Goal: Task Accomplishment & Management: Manage account settings

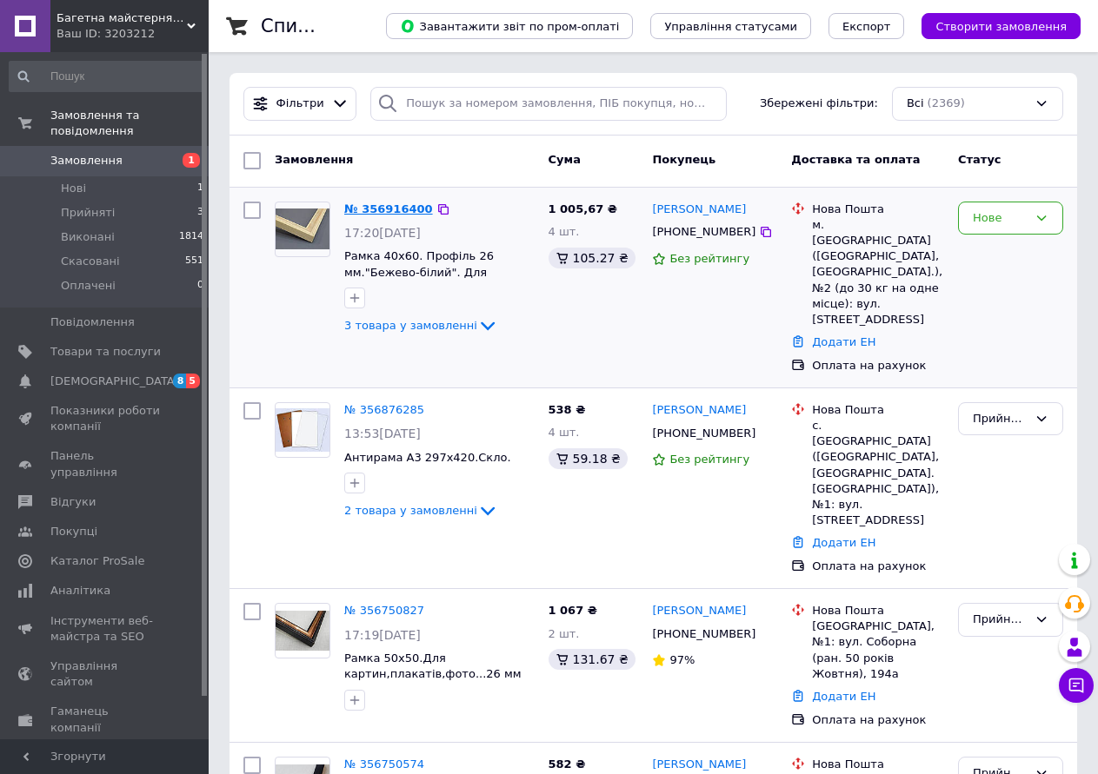
click at [395, 204] on link "№ 356916400" at bounding box center [388, 209] width 89 height 13
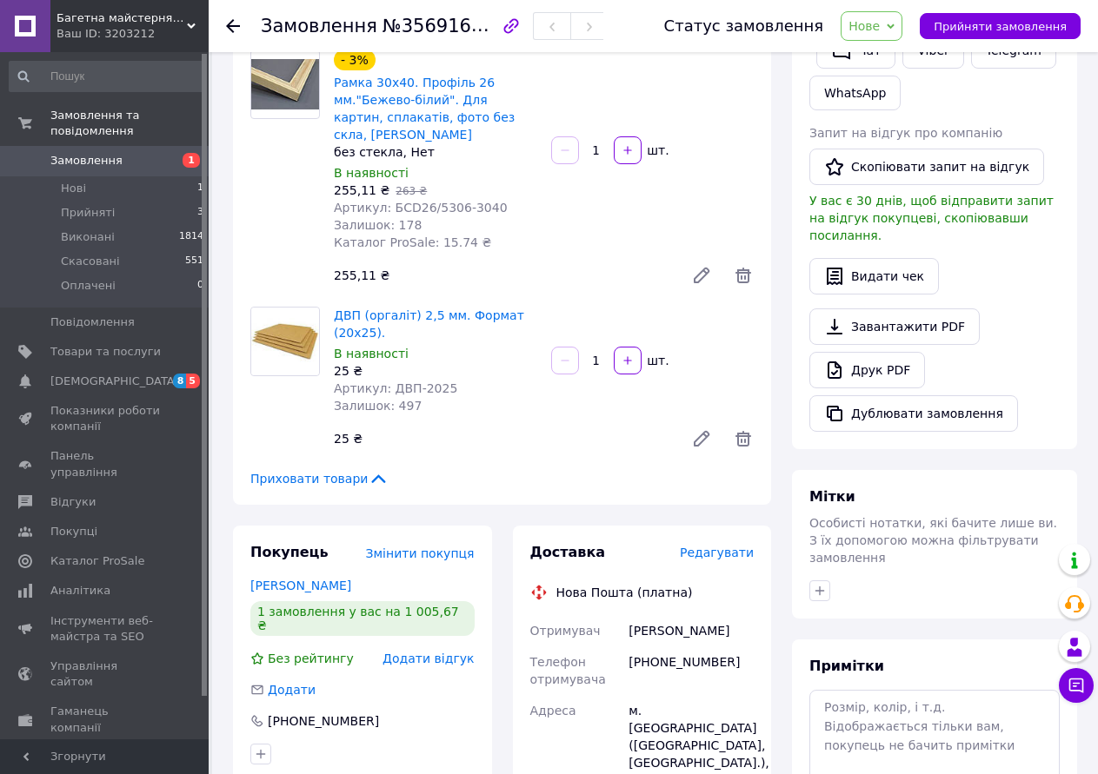
scroll to position [435, 0]
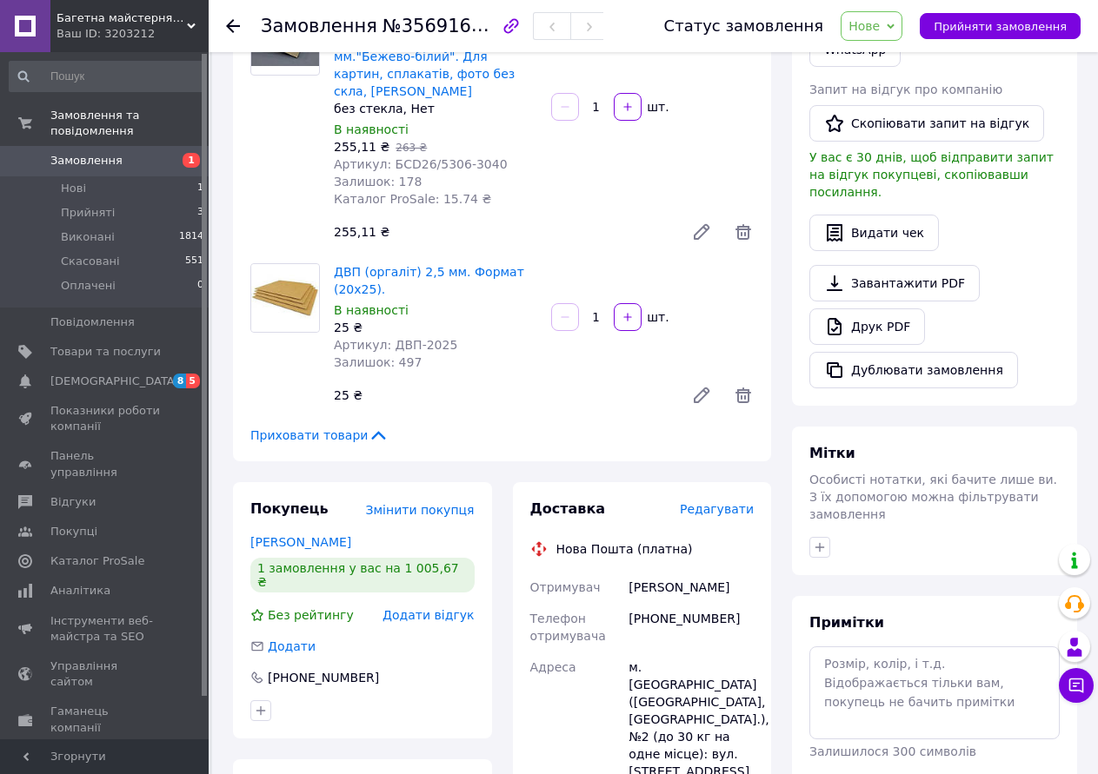
click at [680, 603] on div "[PHONE_NUMBER]" at bounding box center [691, 627] width 132 height 49
copy div "380938495571"
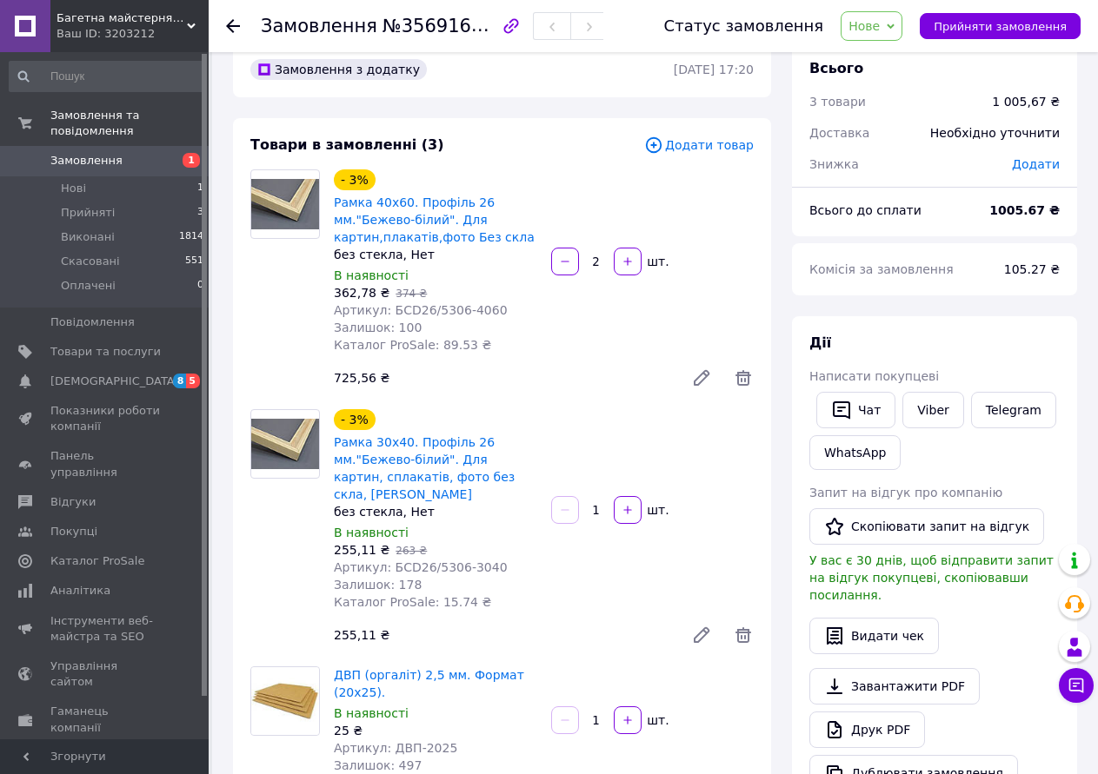
scroll to position [0, 0]
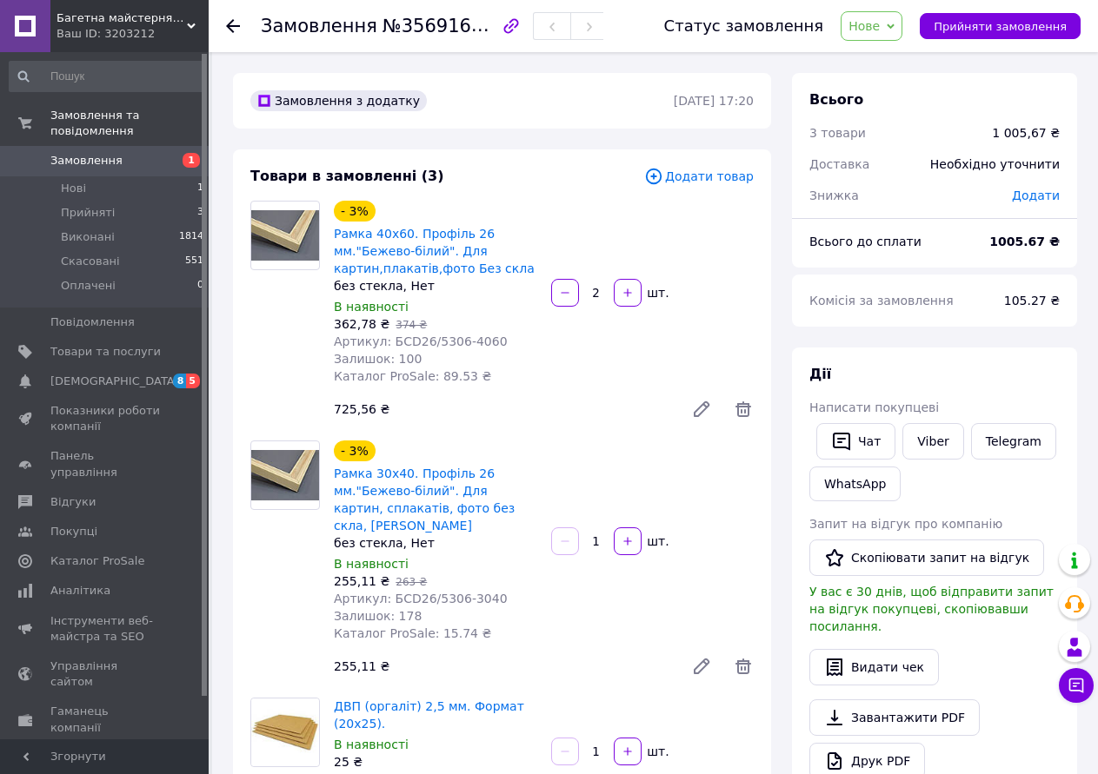
click at [103, 153] on span "Замовлення" at bounding box center [86, 161] width 72 height 16
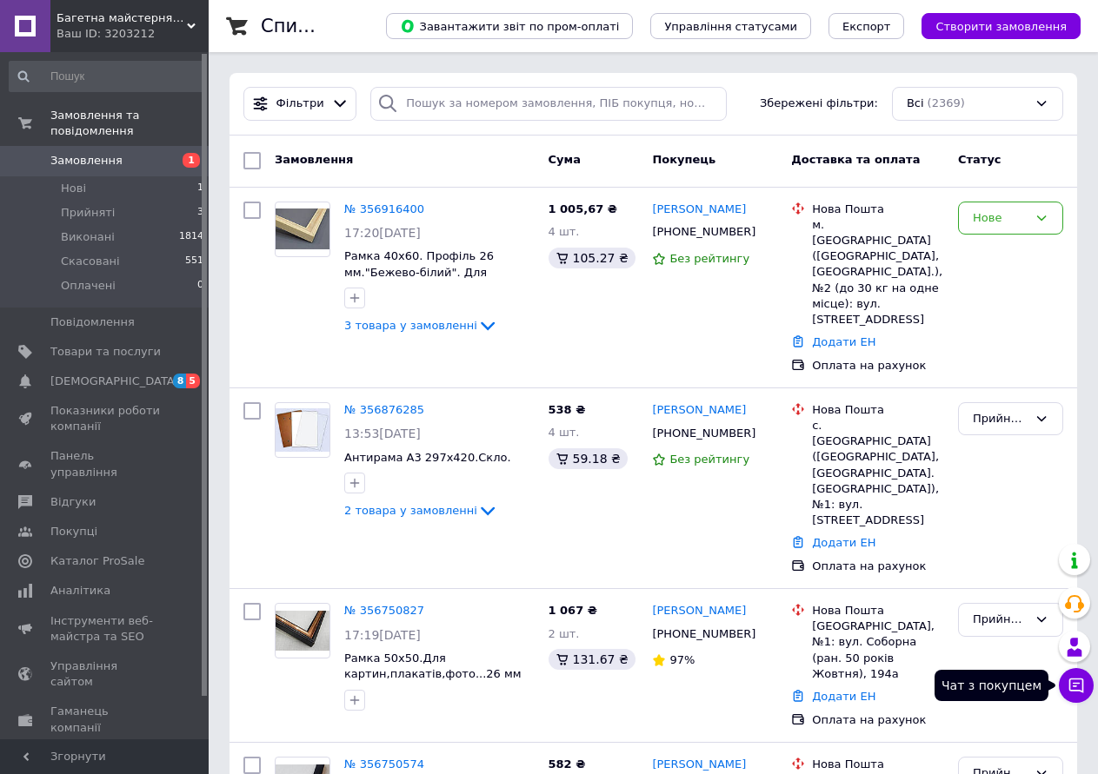
click at [1079, 688] on icon at bounding box center [1075, 685] width 17 height 17
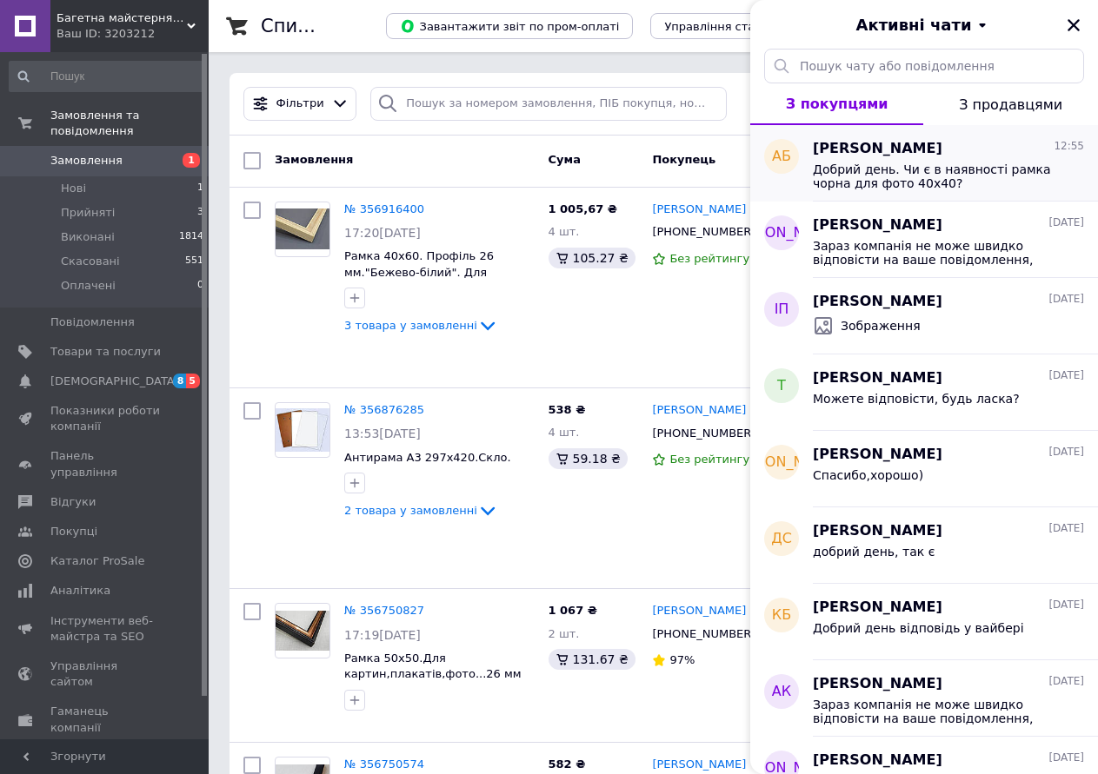
click at [927, 181] on span "Добрий день. Чи є в наявності рамка чорна для фото 40х40?" at bounding box center [936, 177] width 247 height 28
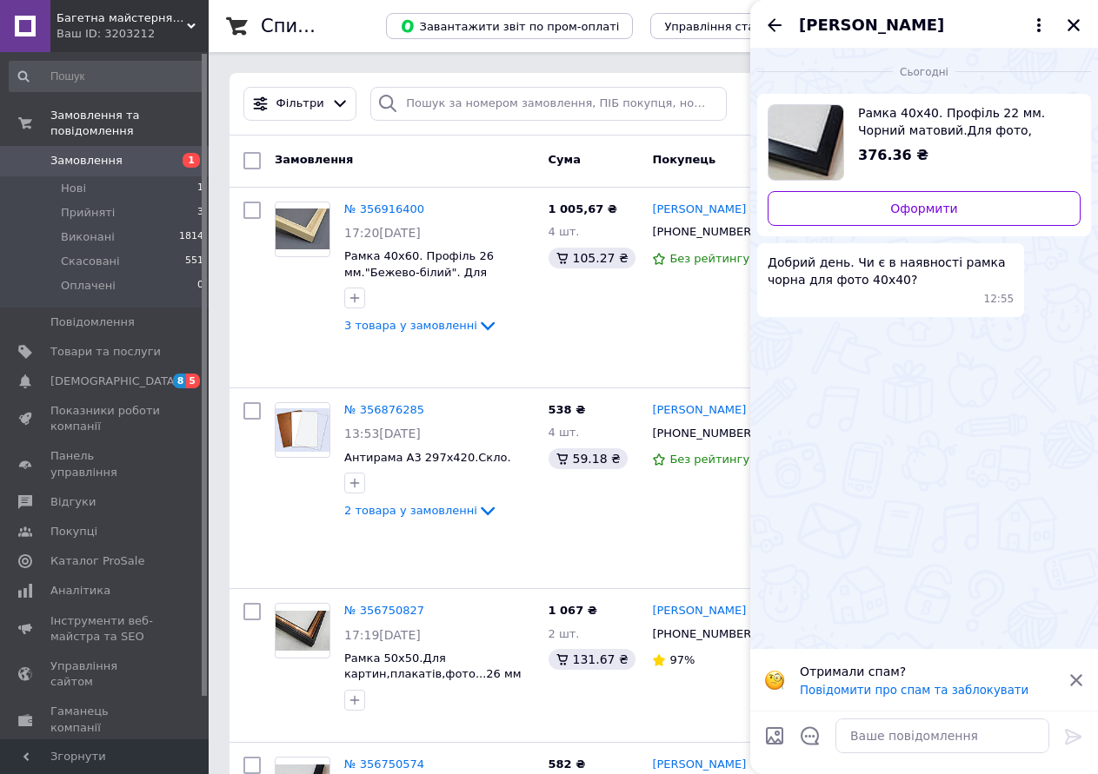
click at [942, 131] on span "Рамка 40х40. Профіль 22 мм. Чорний матовий.Для фото, картин, вишивок" at bounding box center [962, 121] width 209 height 35
click at [1066, 25] on icon "Закрити" at bounding box center [1074, 25] width 16 height 16
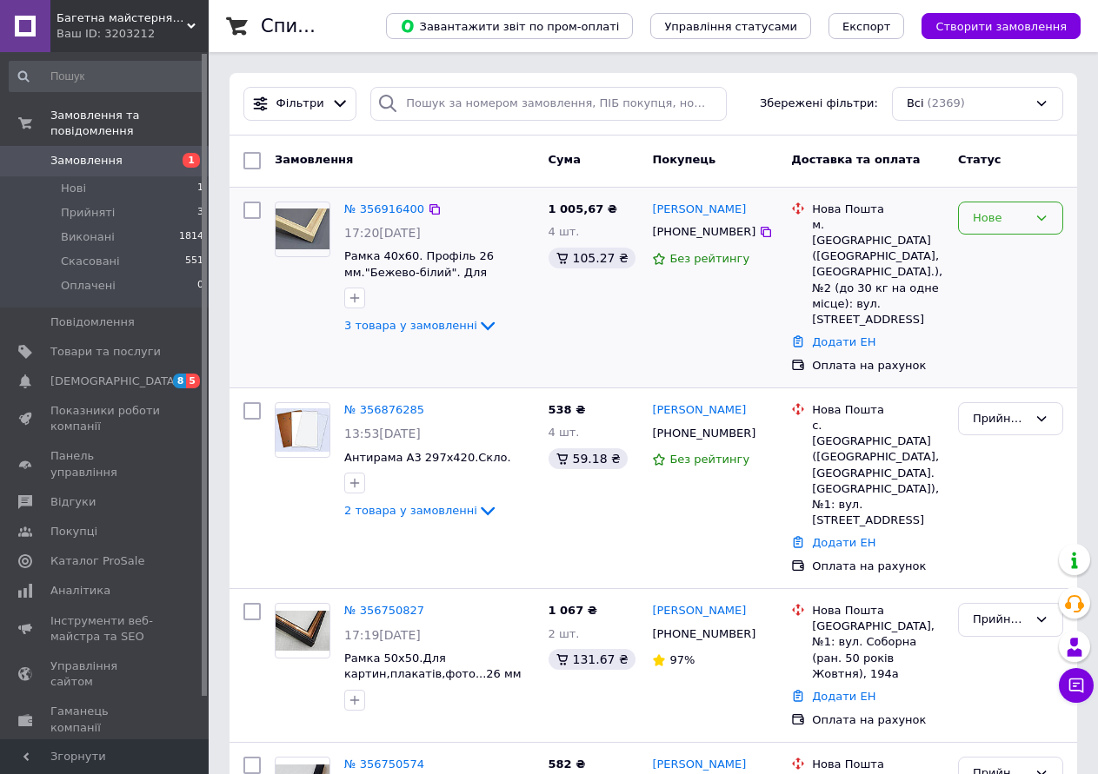
click at [991, 222] on div "Нове" at bounding box center [1000, 218] width 55 height 18
click at [1000, 249] on li "Прийнято" at bounding box center [1010, 254] width 103 height 32
click at [101, 205] on span "Прийняті" at bounding box center [88, 213] width 54 height 16
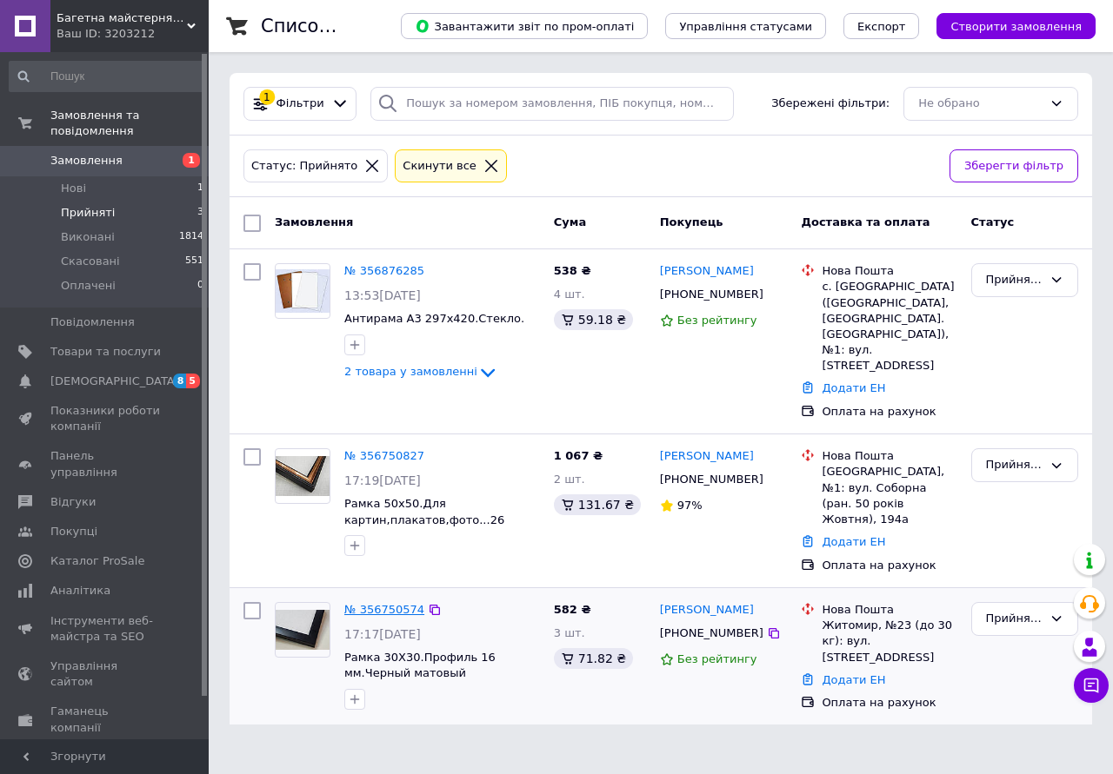
click at [377, 603] on link "№ 356750574" at bounding box center [384, 609] width 80 height 13
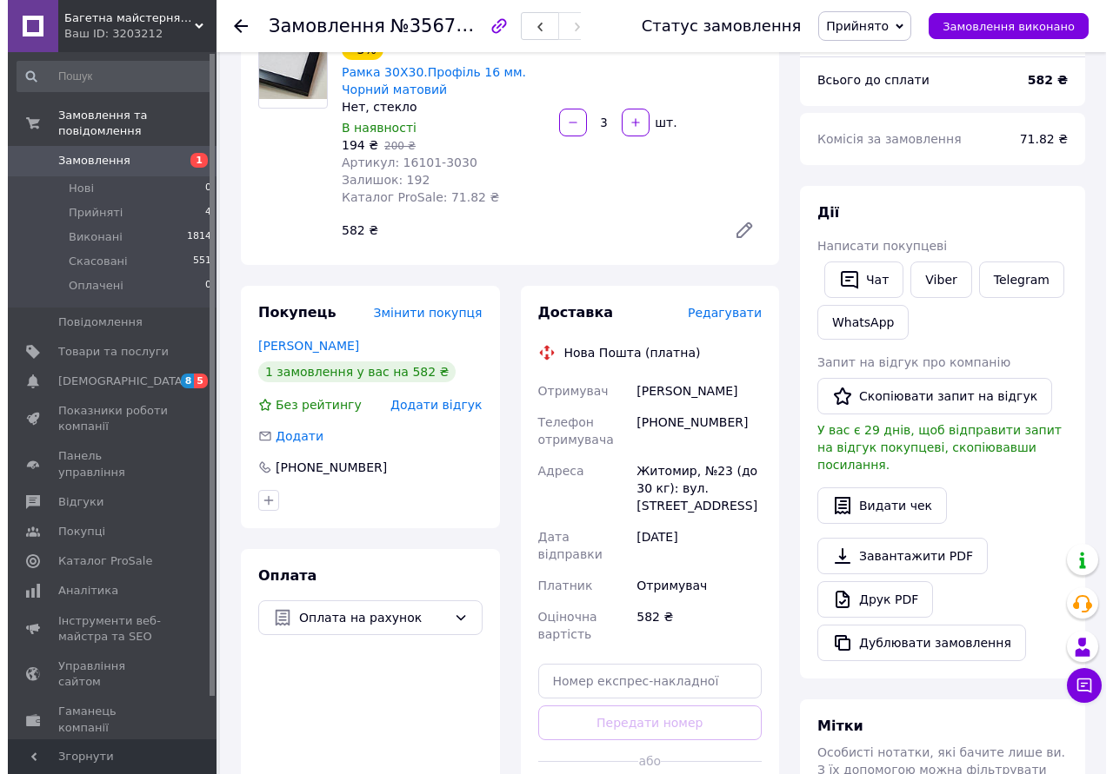
scroll to position [174, 0]
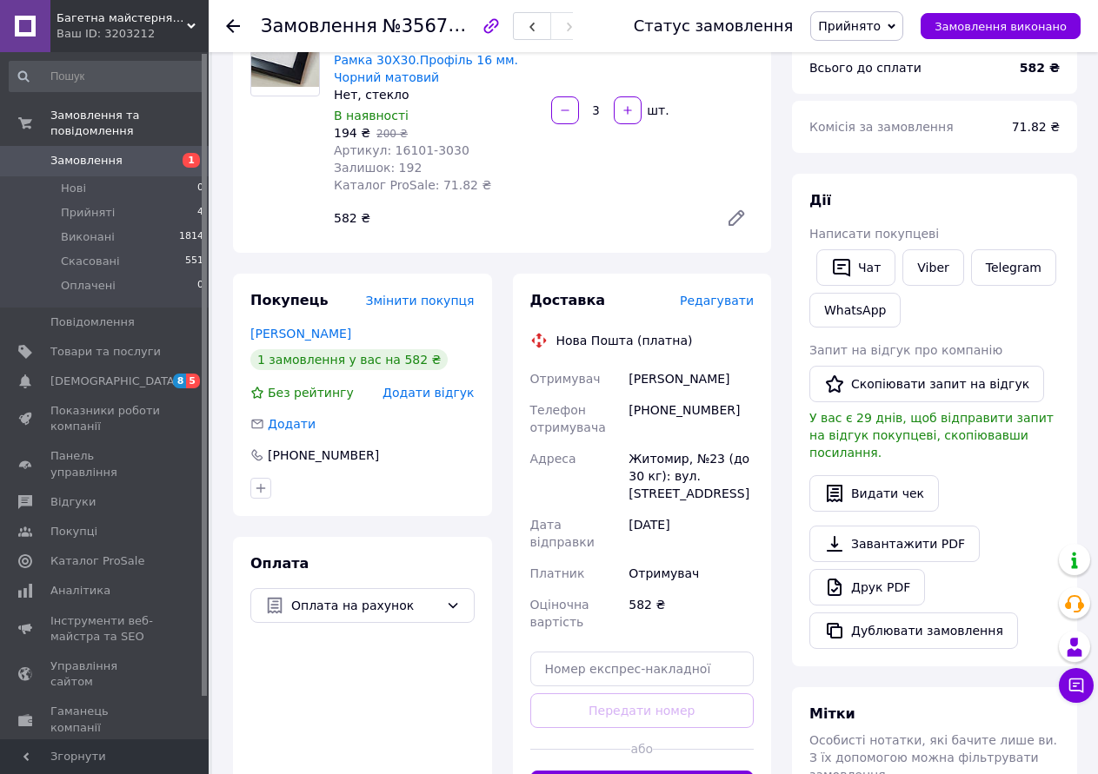
click at [717, 307] on span "Редагувати" at bounding box center [717, 301] width 74 height 14
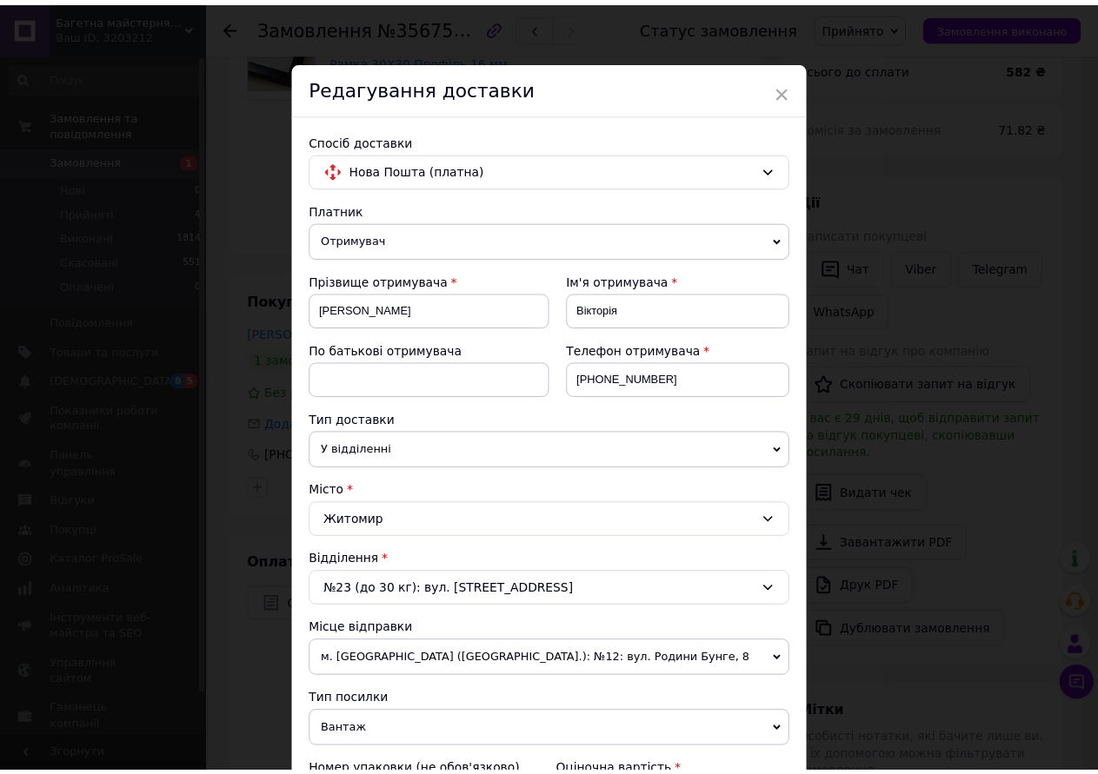
scroll to position [411, 0]
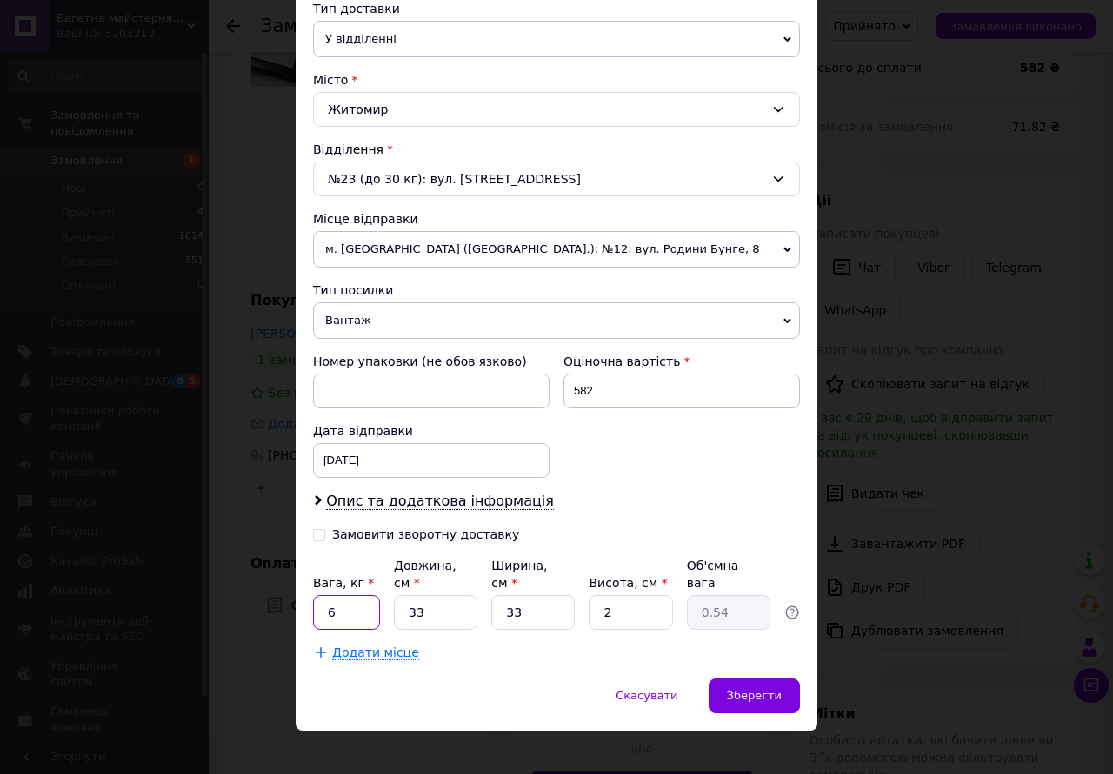
click at [357, 596] on input "6" at bounding box center [346, 612] width 67 height 35
type input "3"
click at [755, 689] on span "Зберегти" at bounding box center [754, 695] width 55 height 13
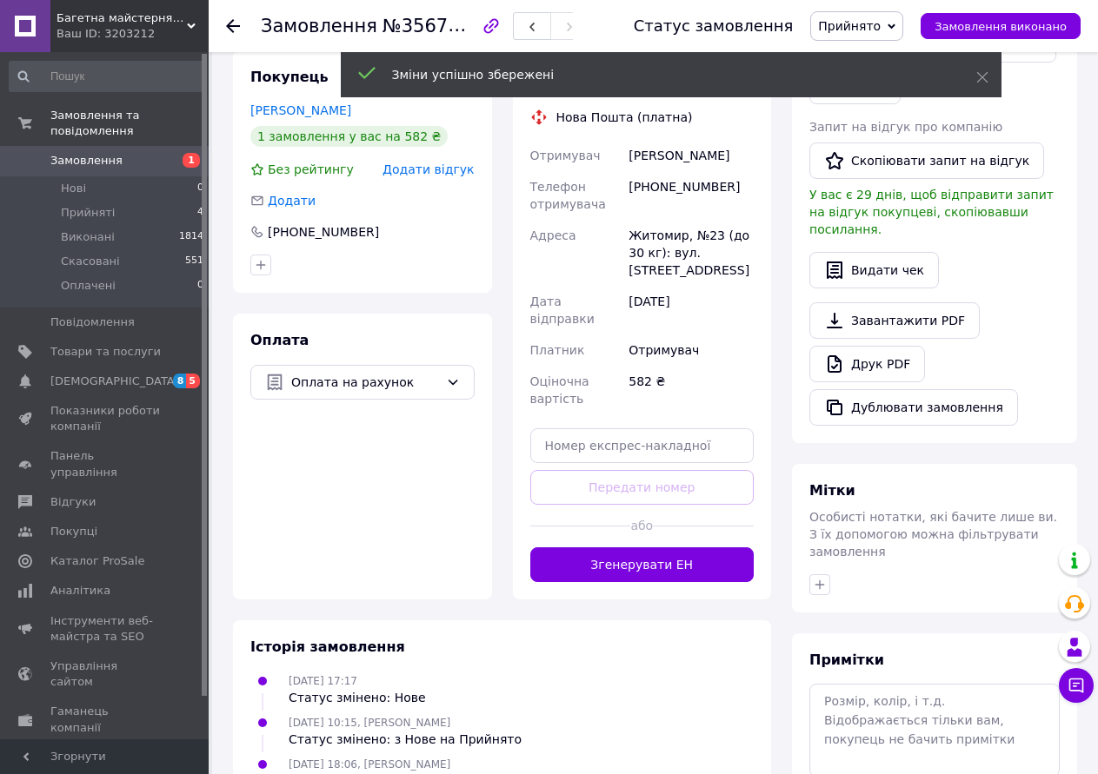
scroll to position [348, 0]
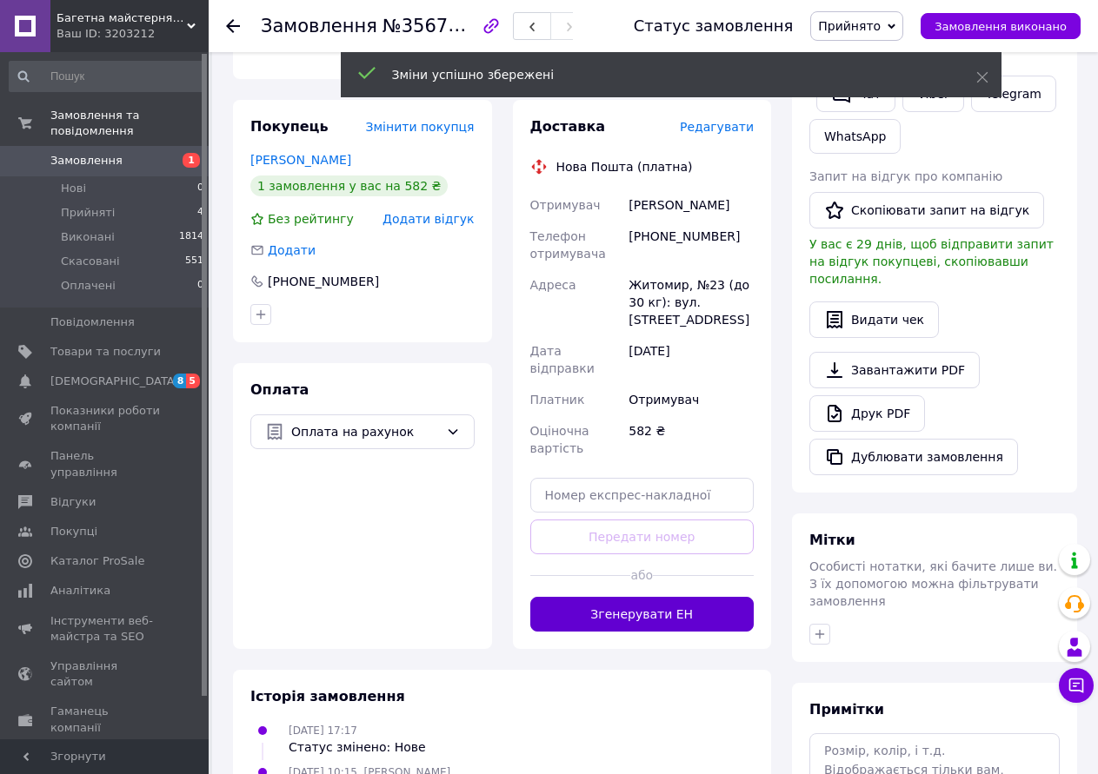
click at [668, 597] on button "Згенерувати ЕН" at bounding box center [642, 614] width 224 height 35
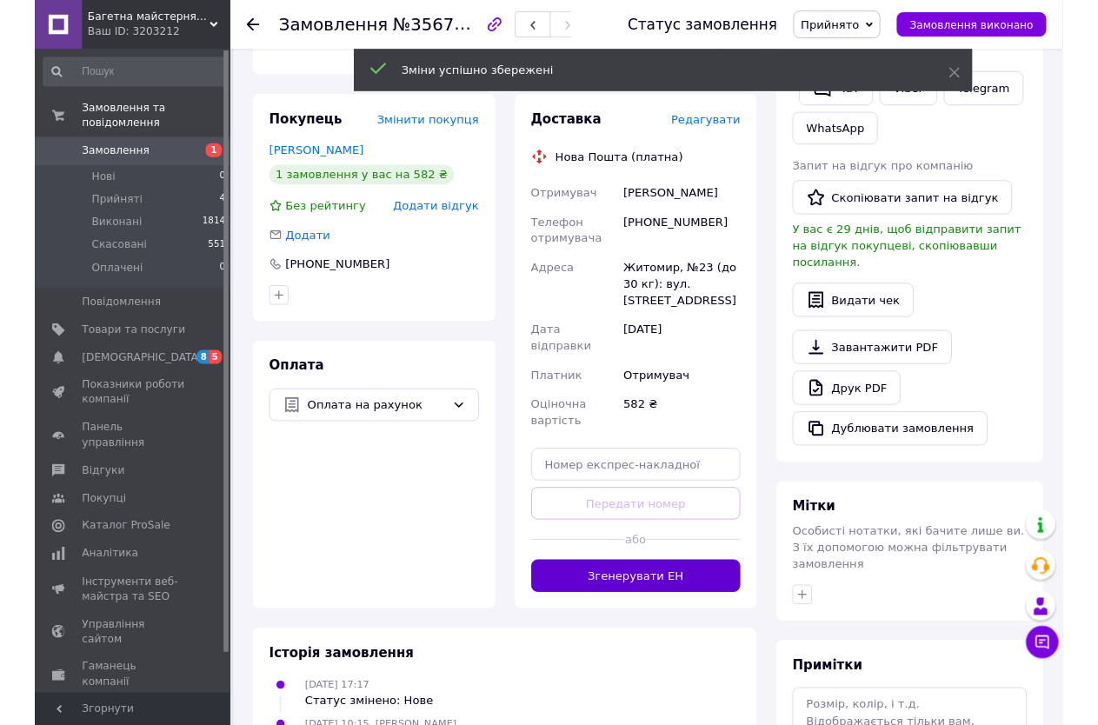
scroll to position [435, 0]
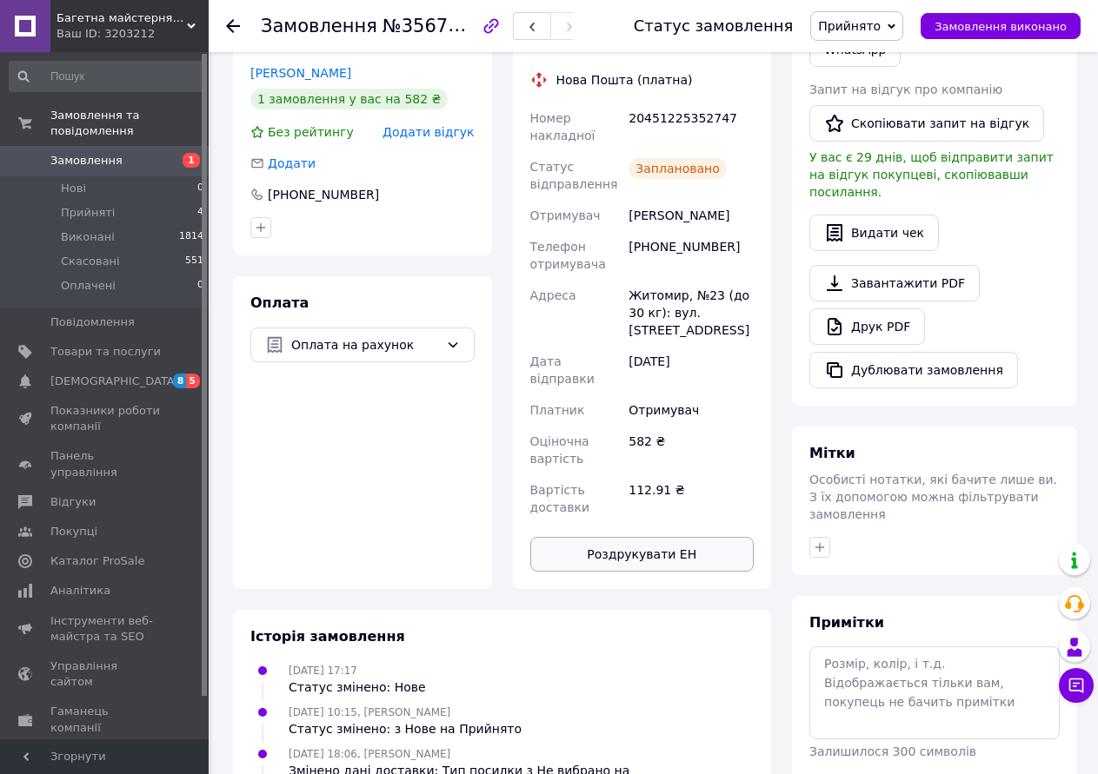
click at [671, 537] on button "Роздрукувати ЕН" at bounding box center [642, 554] width 224 height 35
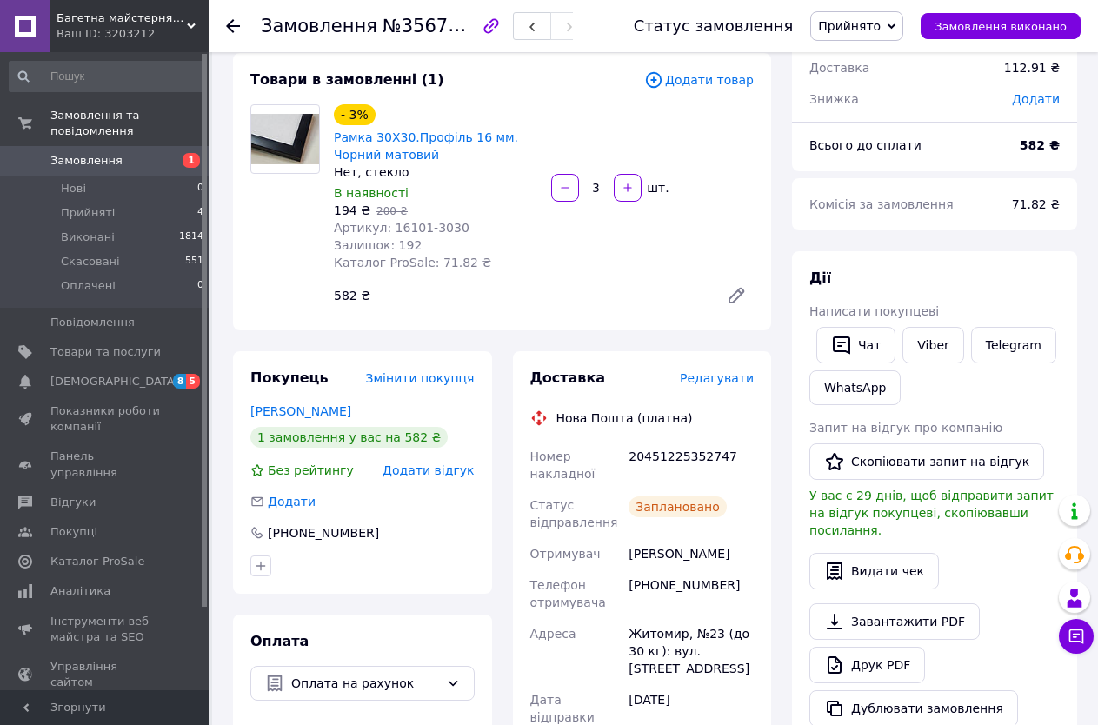
scroll to position [0, 0]
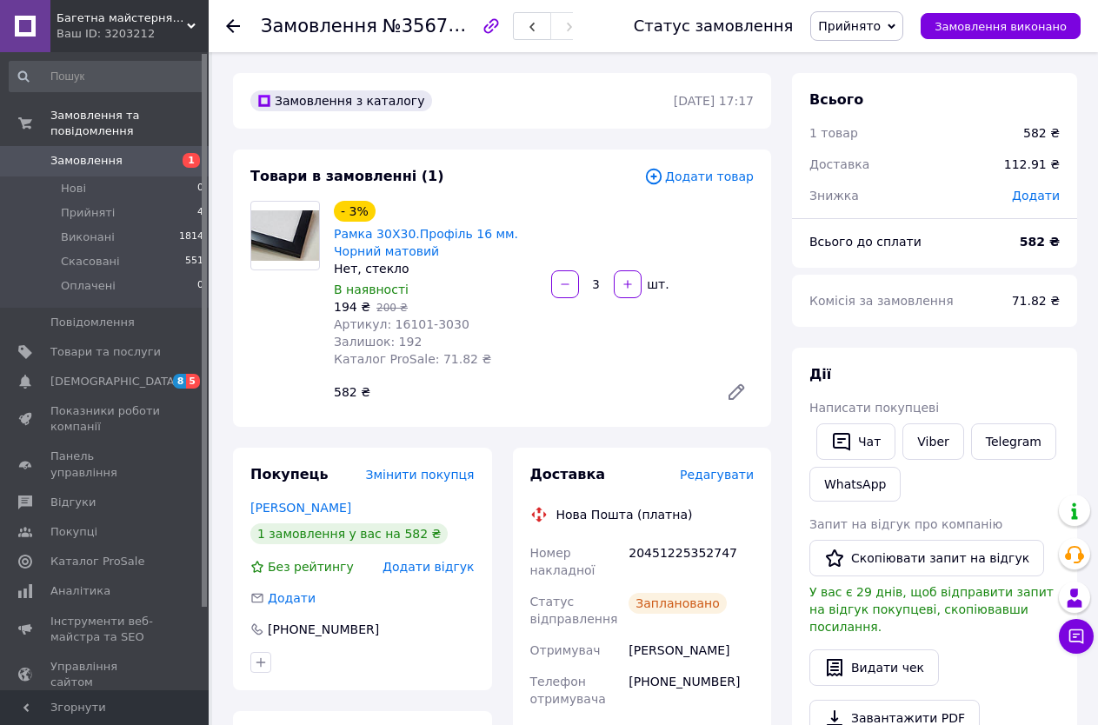
click at [242, 709] on div "Покупець Змінити покупця [PERSON_NAME] 1 замовлення у вас на 582 ₴ Без рейтингу…" at bounding box center [362, 736] width 259 height 576
click at [123, 201] on li "Прийняті 4" at bounding box center [107, 213] width 214 height 24
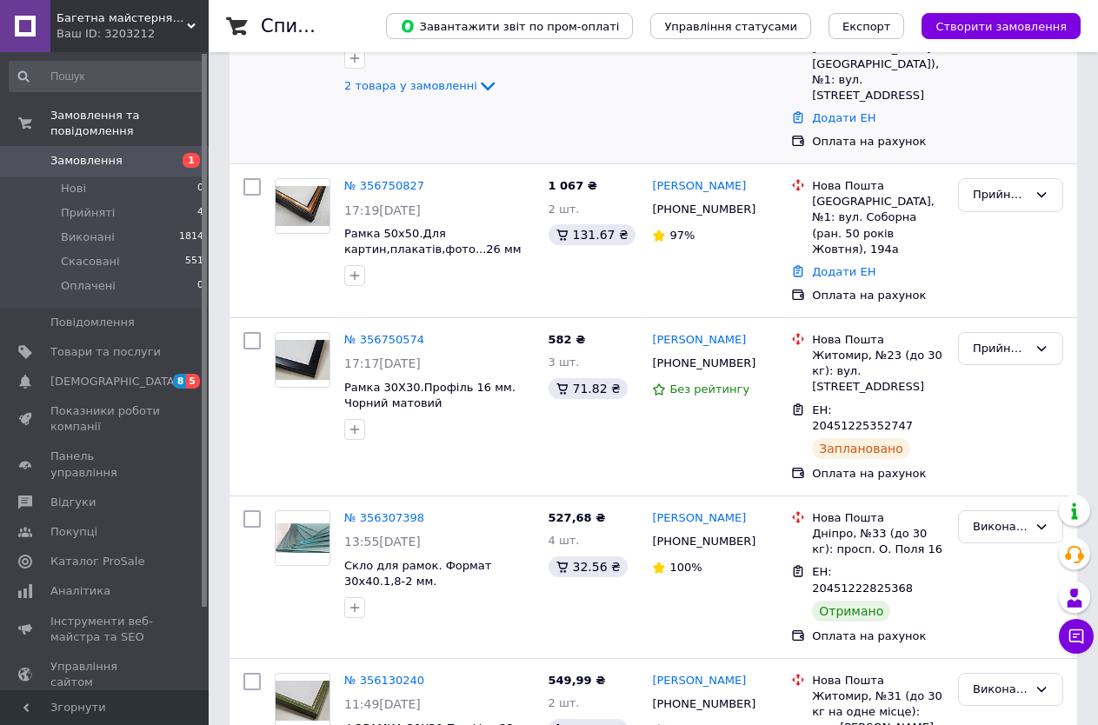
scroll to position [435, 0]
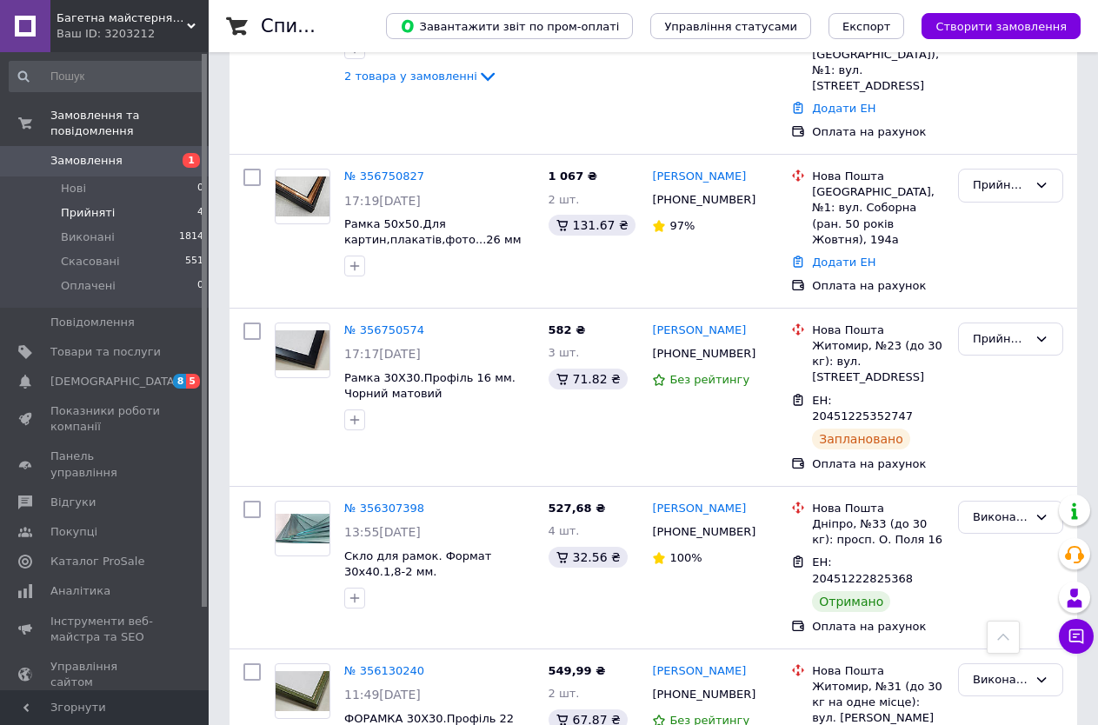
click at [89, 205] on span "Прийняті" at bounding box center [88, 213] width 54 height 16
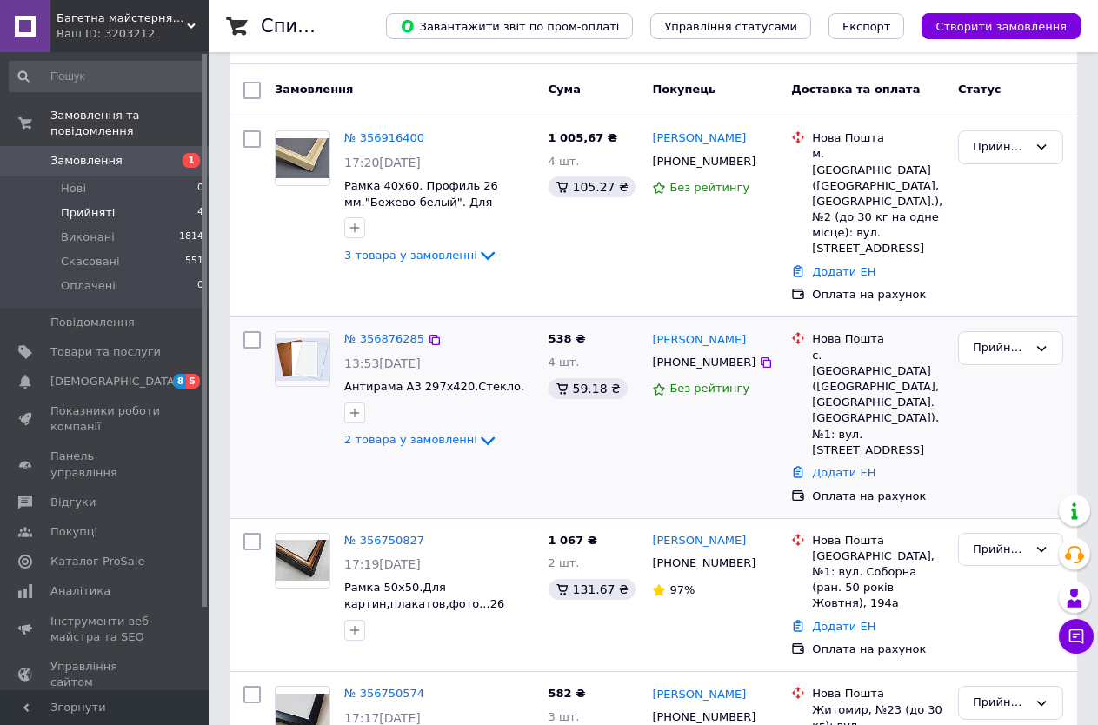
scroll to position [146, 0]
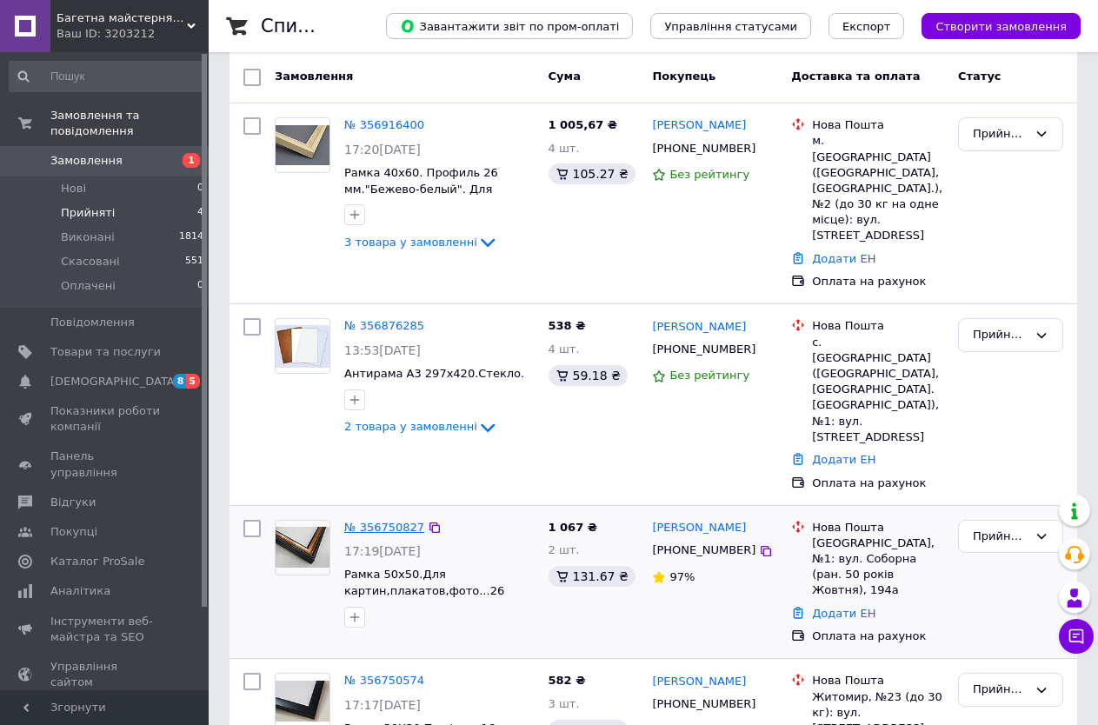
click at [381, 521] on link "№ 356750827" at bounding box center [384, 527] width 80 height 13
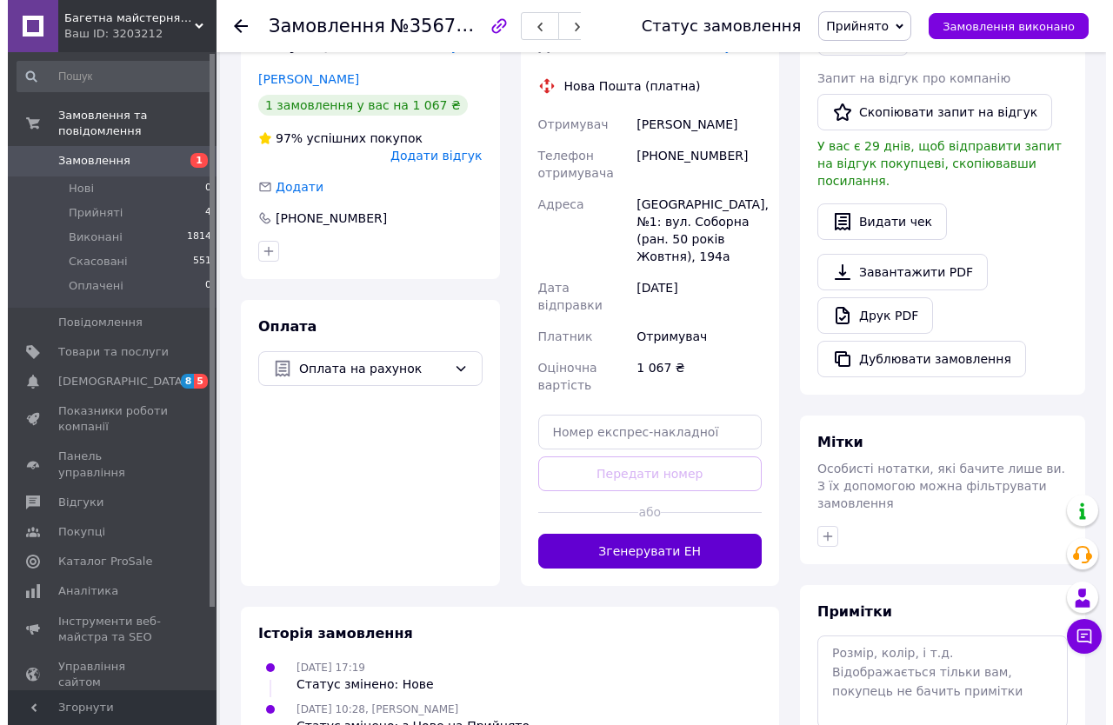
scroll to position [175, 0]
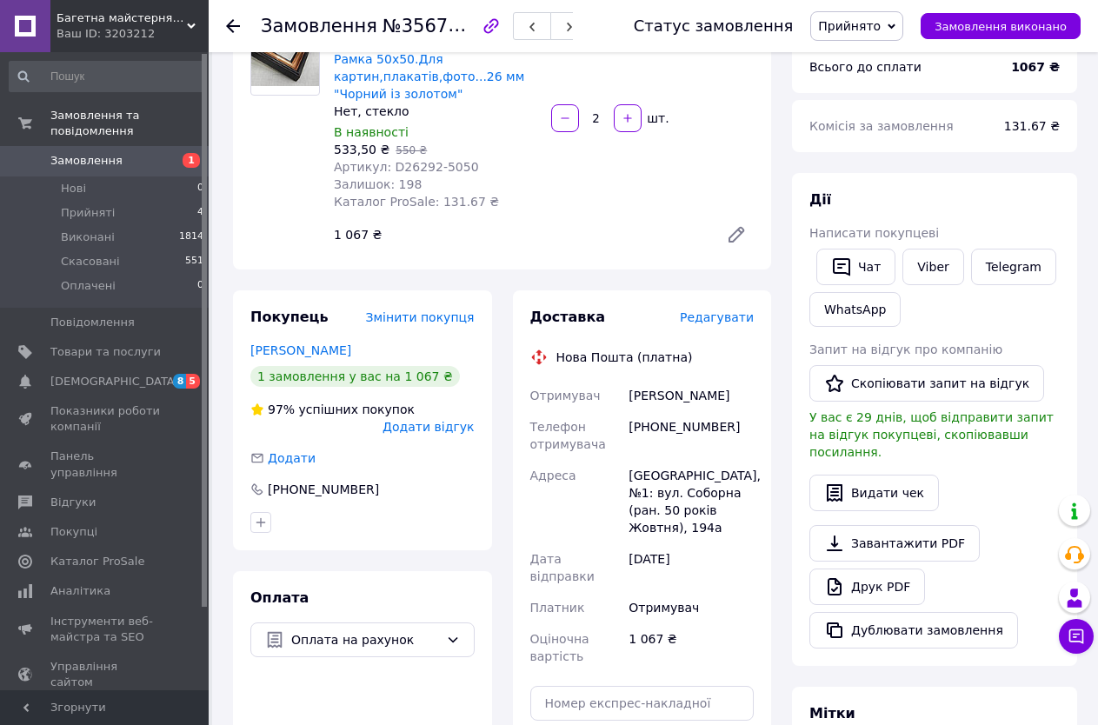
click at [712, 315] on span "Редагувати" at bounding box center [717, 317] width 74 height 14
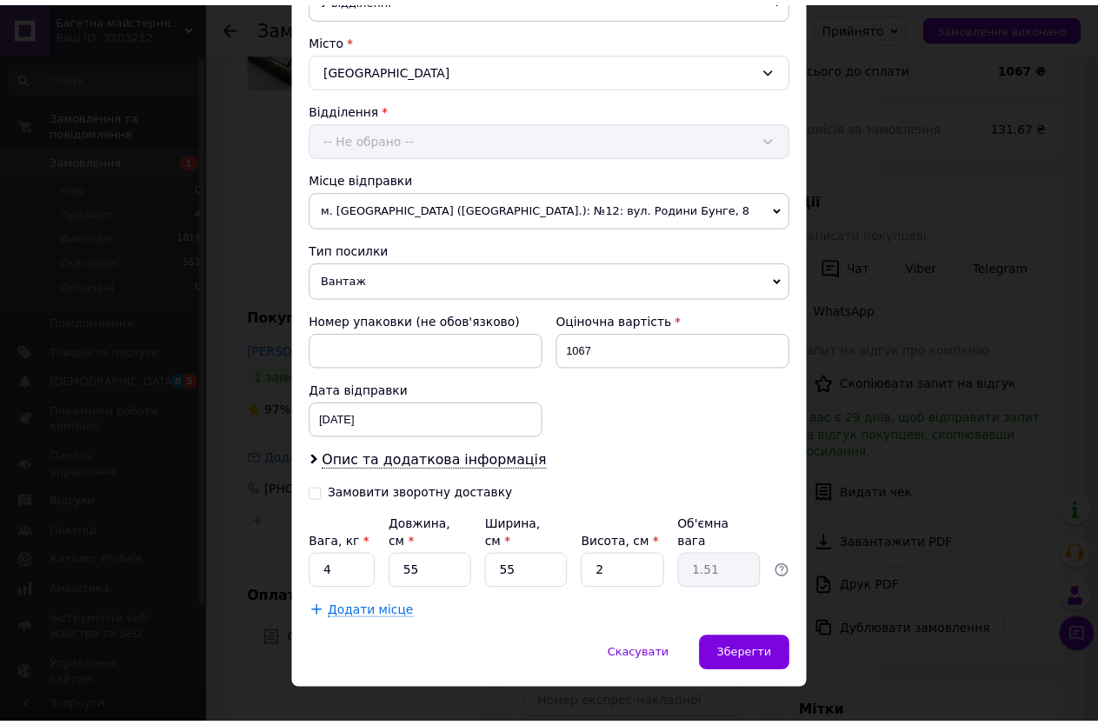
scroll to position [461, 0]
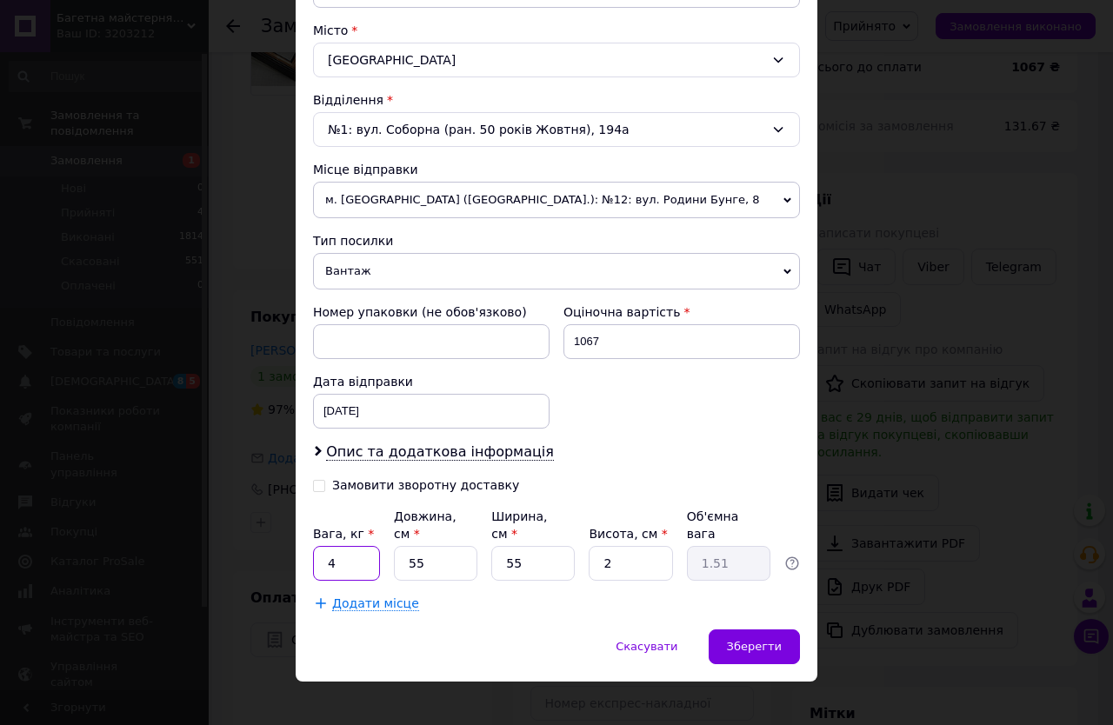
click at [361, 548] on input "4" at bounding box center [346, 563] width 67 height 35
type input "2"
click at [738, 640] on span "Зберегти" at bounding box center [754, 646] width 55 height 13
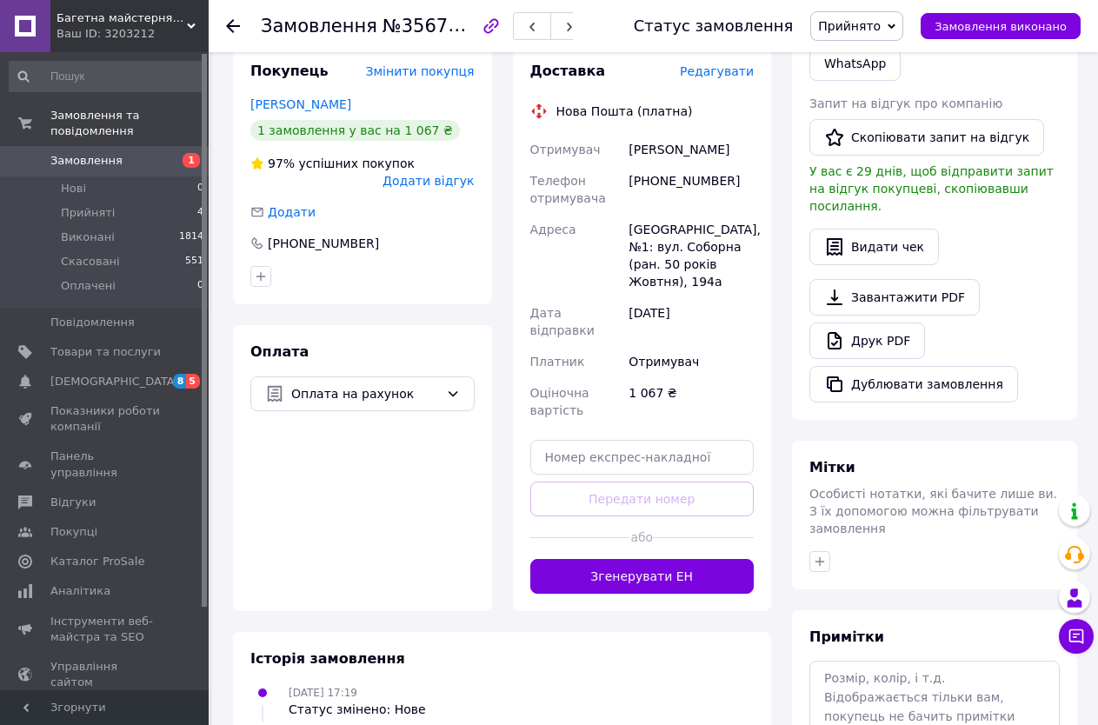
scroll to position [435, 0]
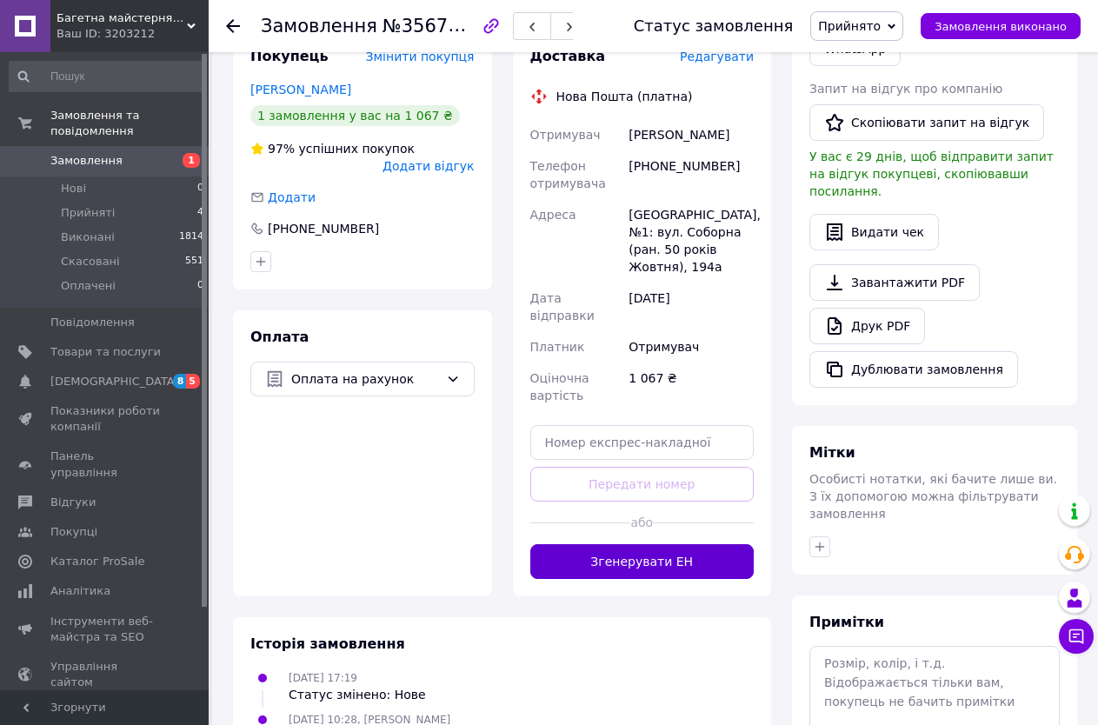
click at [707, 544] on button "Згенерувати ЕН" at bounding box center [642, 561] width 224 height 35
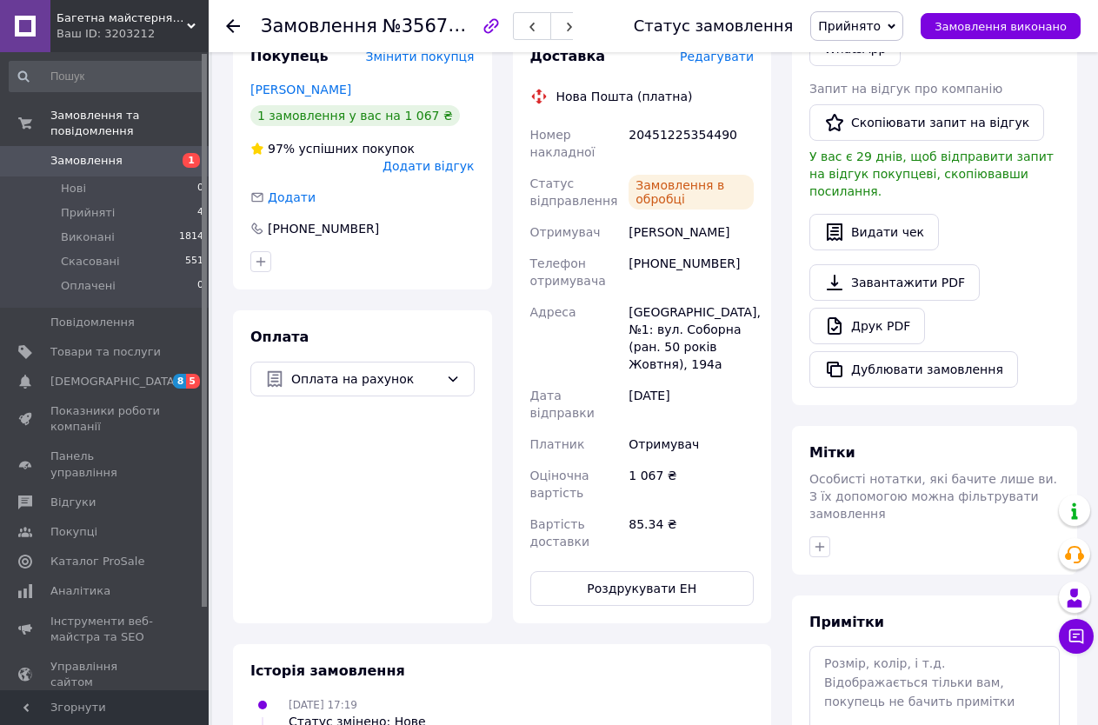
click at [667, 571] on button "Роздрукувати ЕН" at bounding box center [642, 588] width 224 height 35
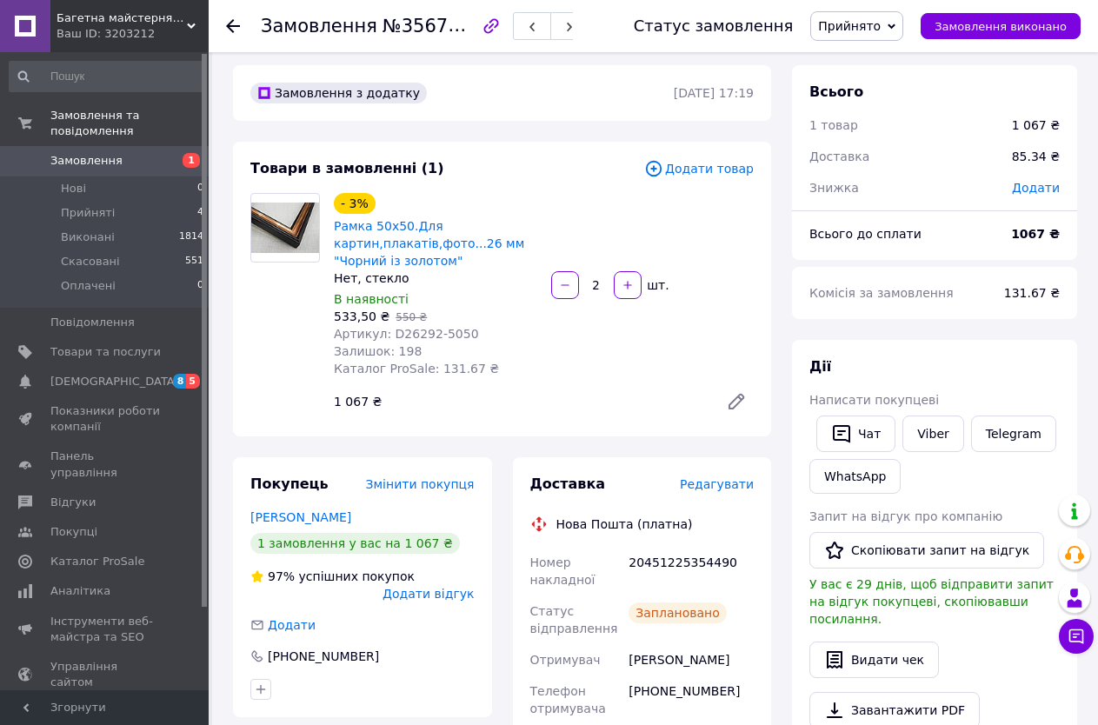
scroll to position [0, 0]
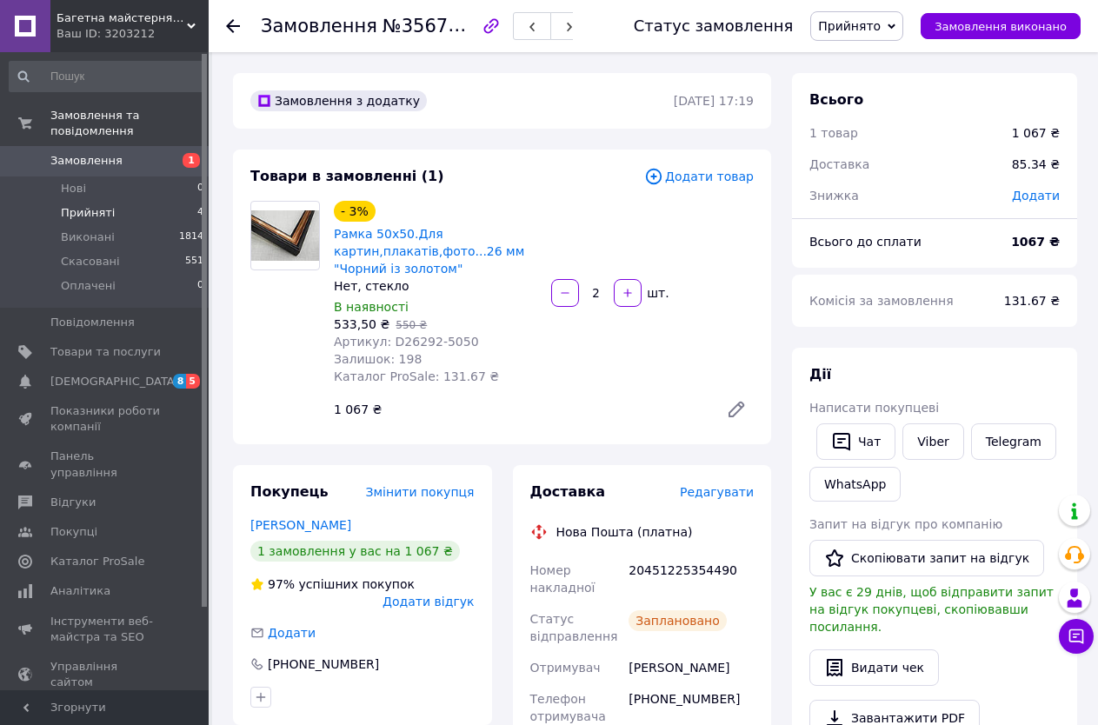
click at [99, 205] on span "Прийняті" at bounding box center [88, 213] width 54 height 16
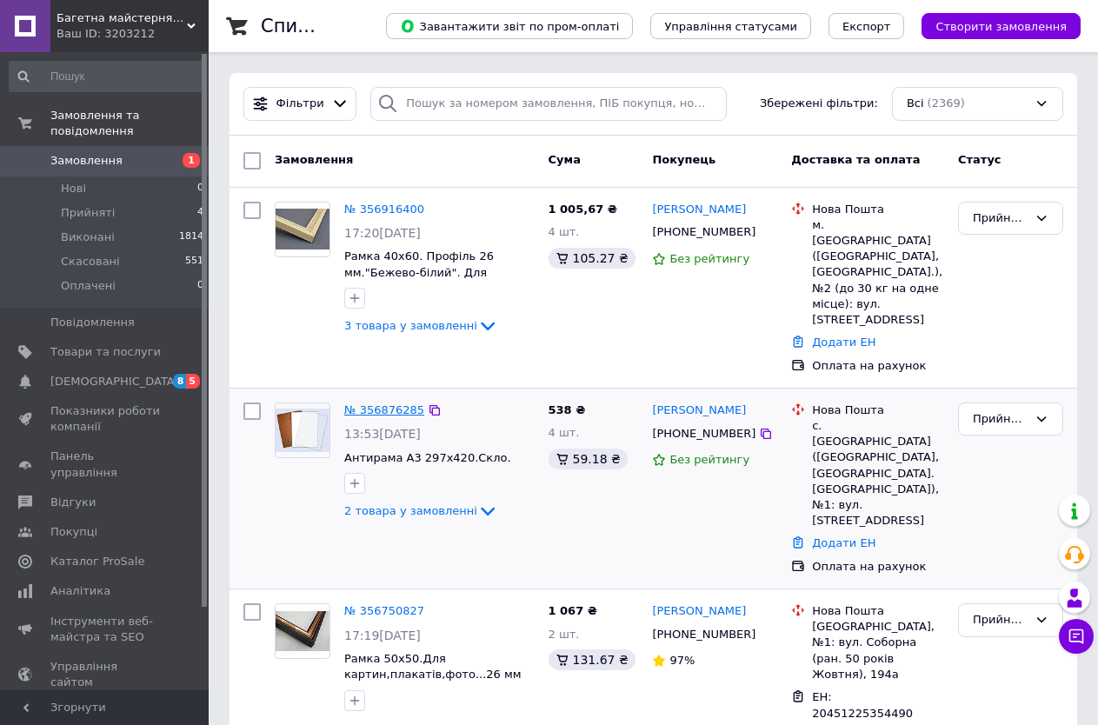
click at [383, 403] on link "№ 356876285" at bounding box center [384, 409] width 80 height 13
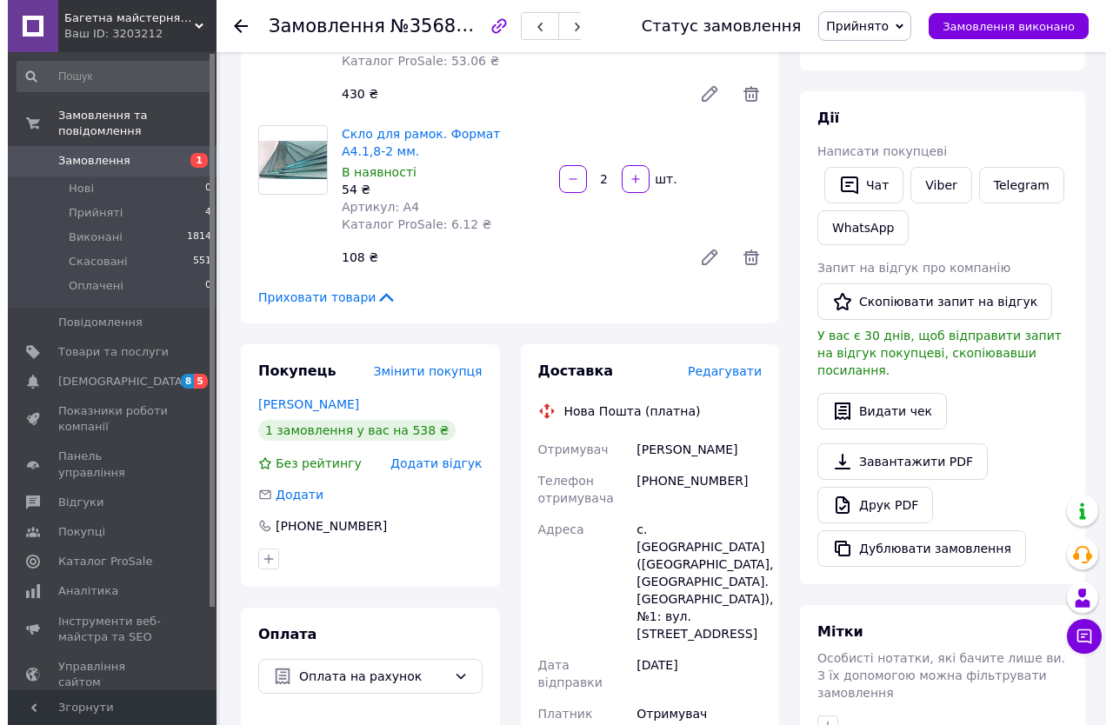
scroll to position [261, 0]
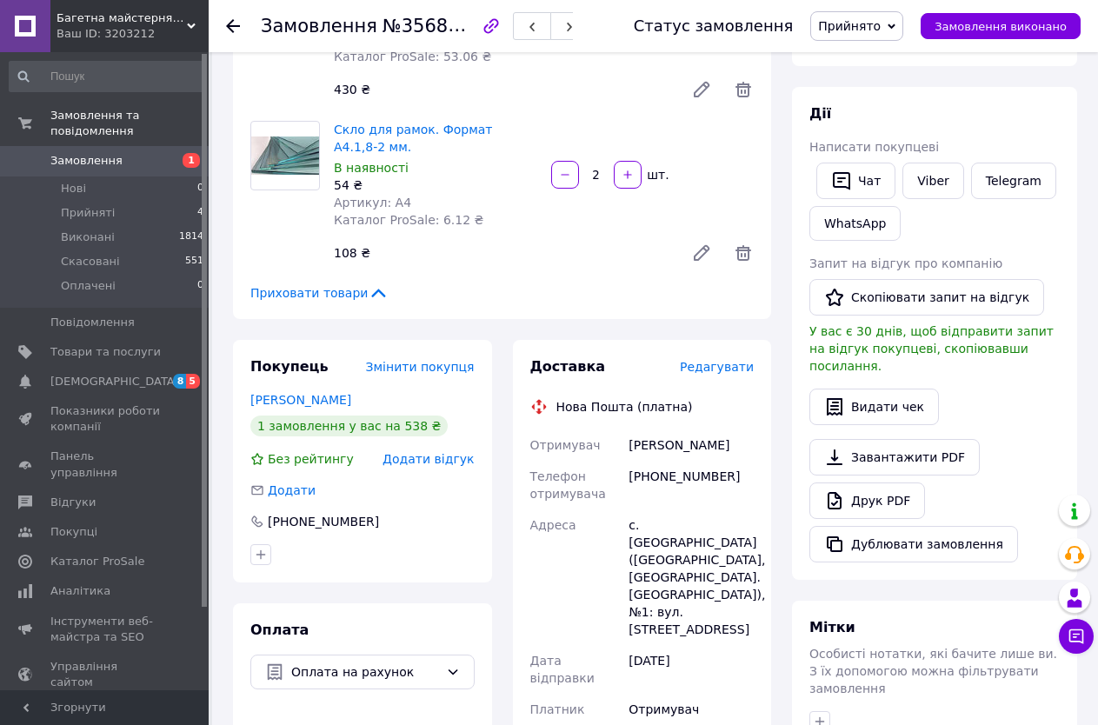
click at [733, 371] on span "Редагувати" at bounding box center [717, 367] width 74 height 14
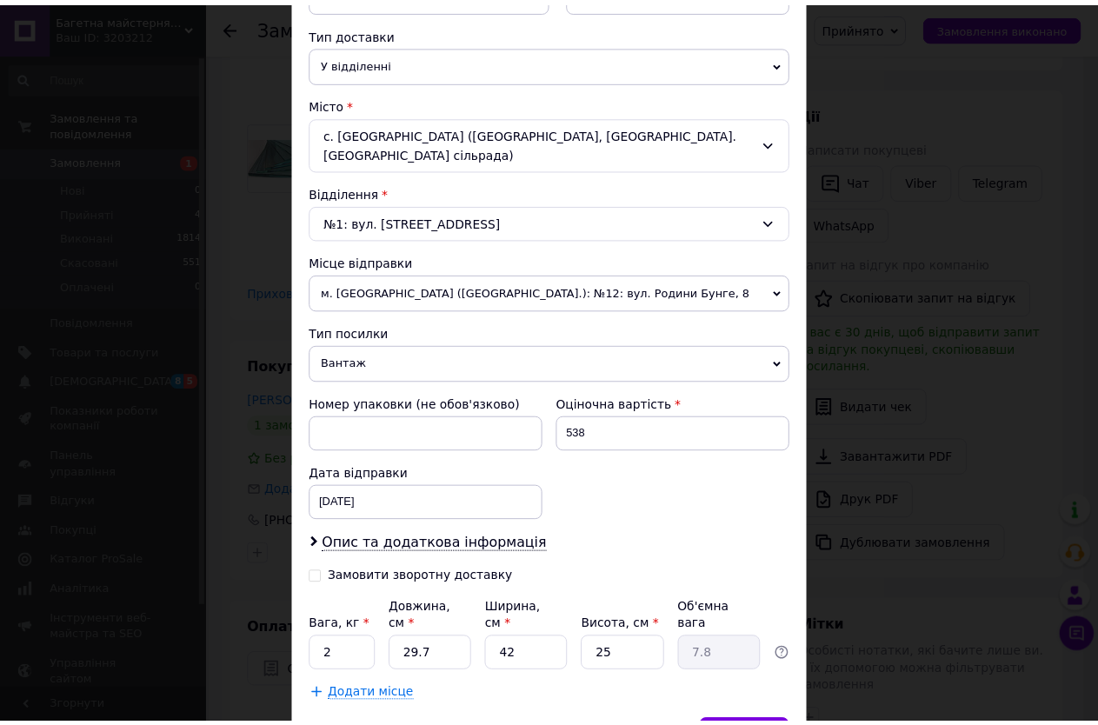
scroll to position [461, 0]
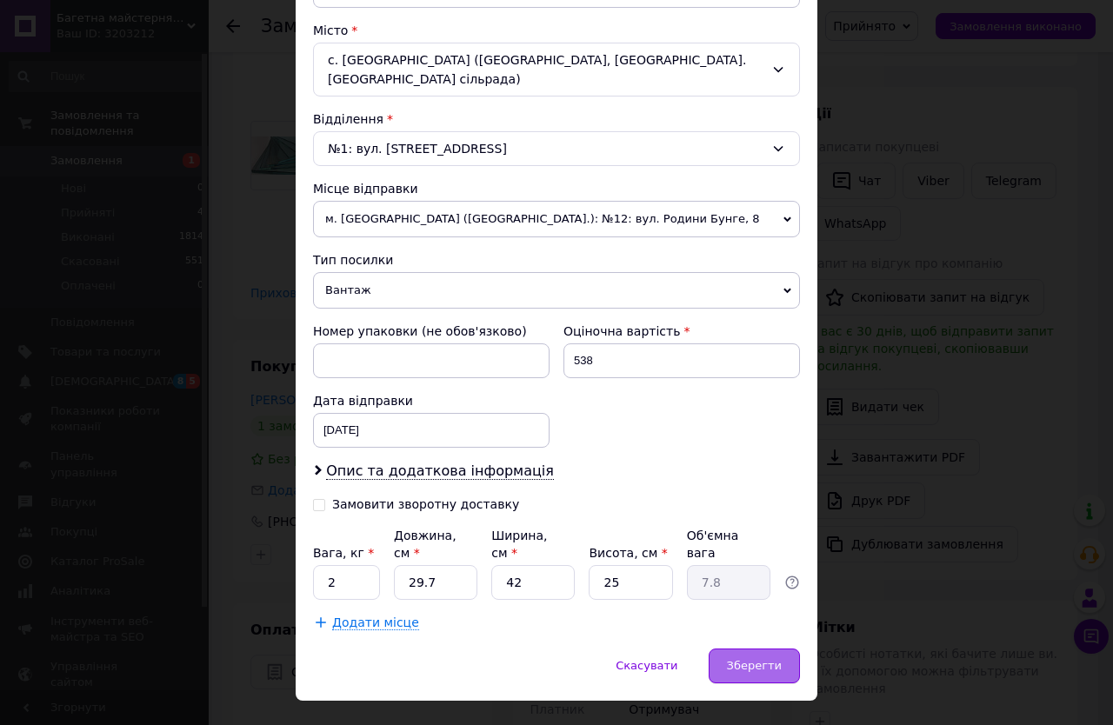
click at [744, 659] on span "Зберегти" at bounding box center [754, 665] width 55 height 13
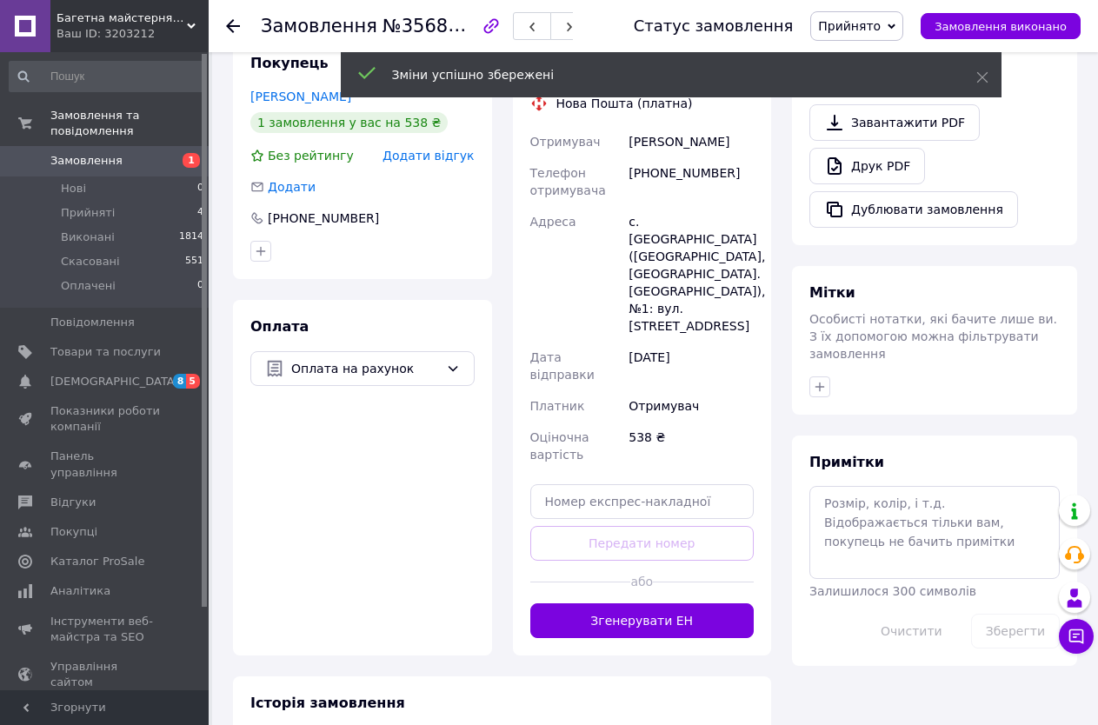
scroll to position [608, 0]
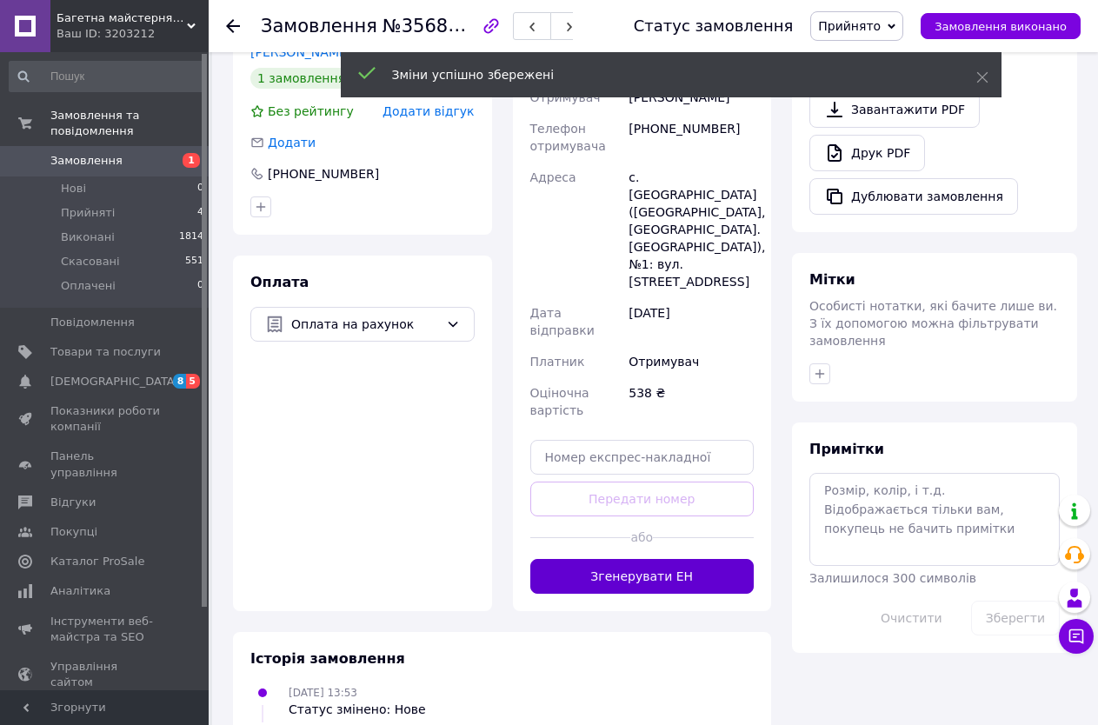
click at [681, 559] on button "Згенерувати ЕН" at bounding box center [642, 576] width 224 height 35
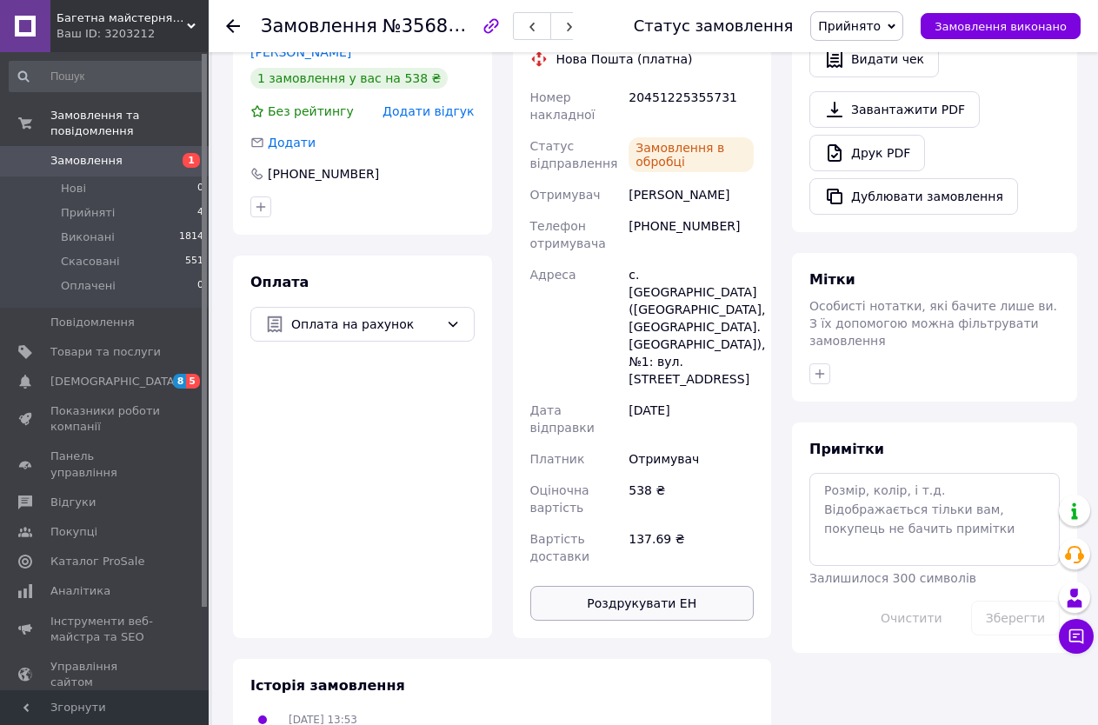
click at [599, 586] on button "Роздрукувати ЕН" at bounding box center [642, 603] width 224 height 35
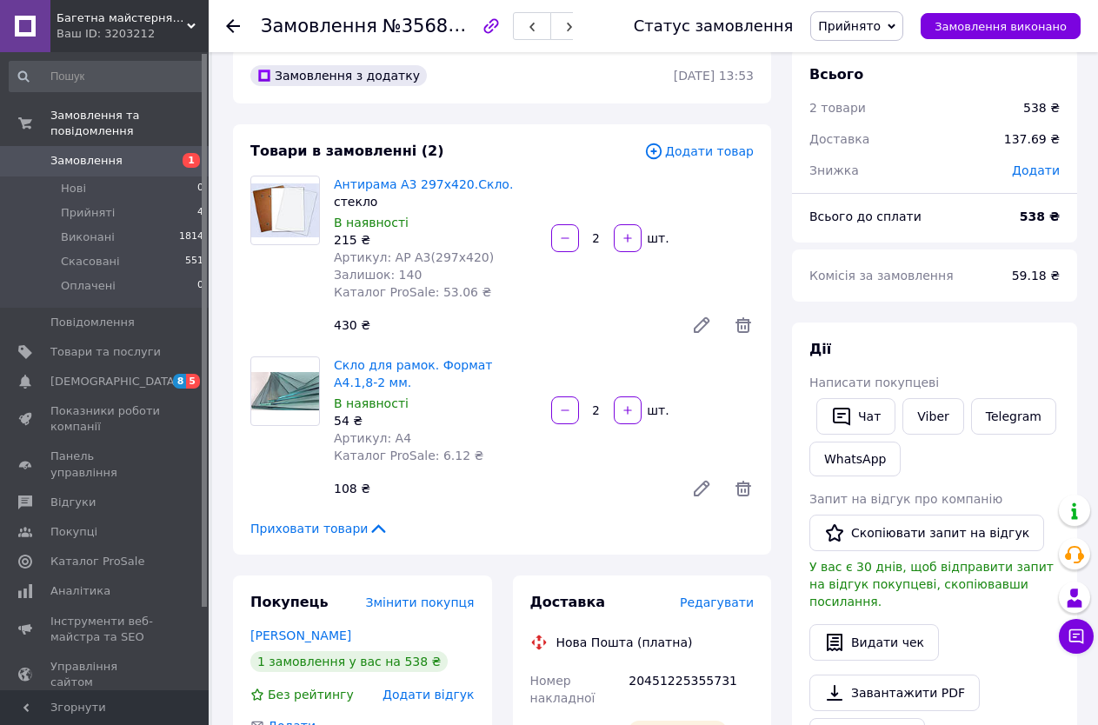
scroll to position [0, 0]
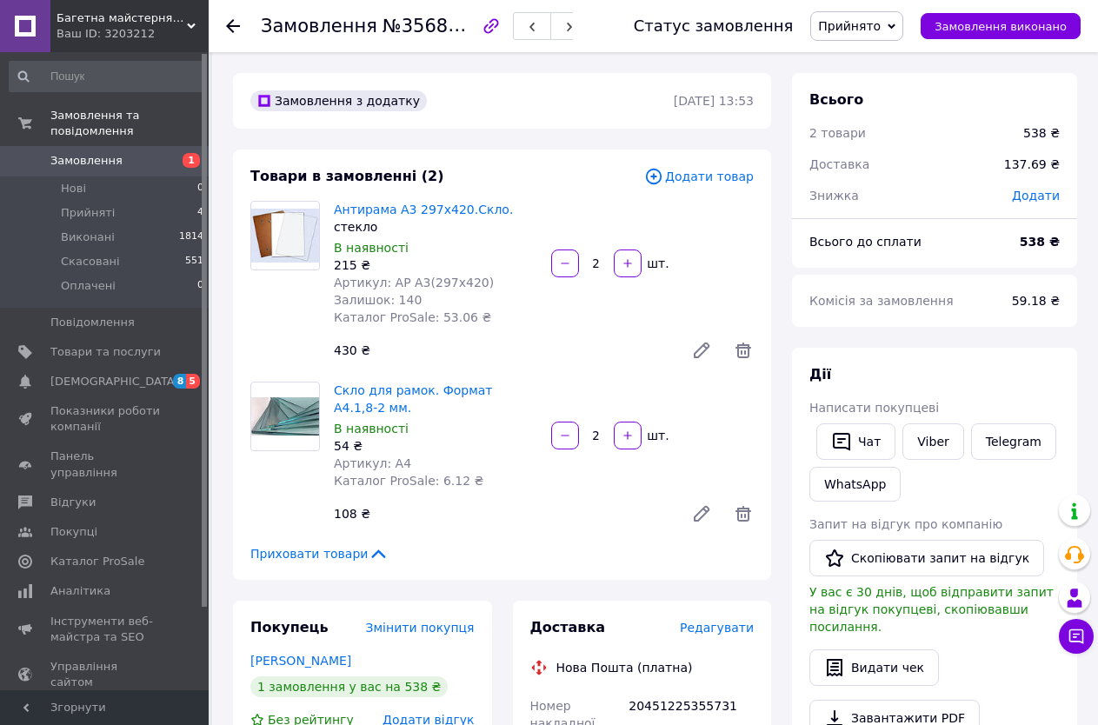
click at [65, 153] on span "Замовлення" at bounding box center [86, 161] width 72 height 16
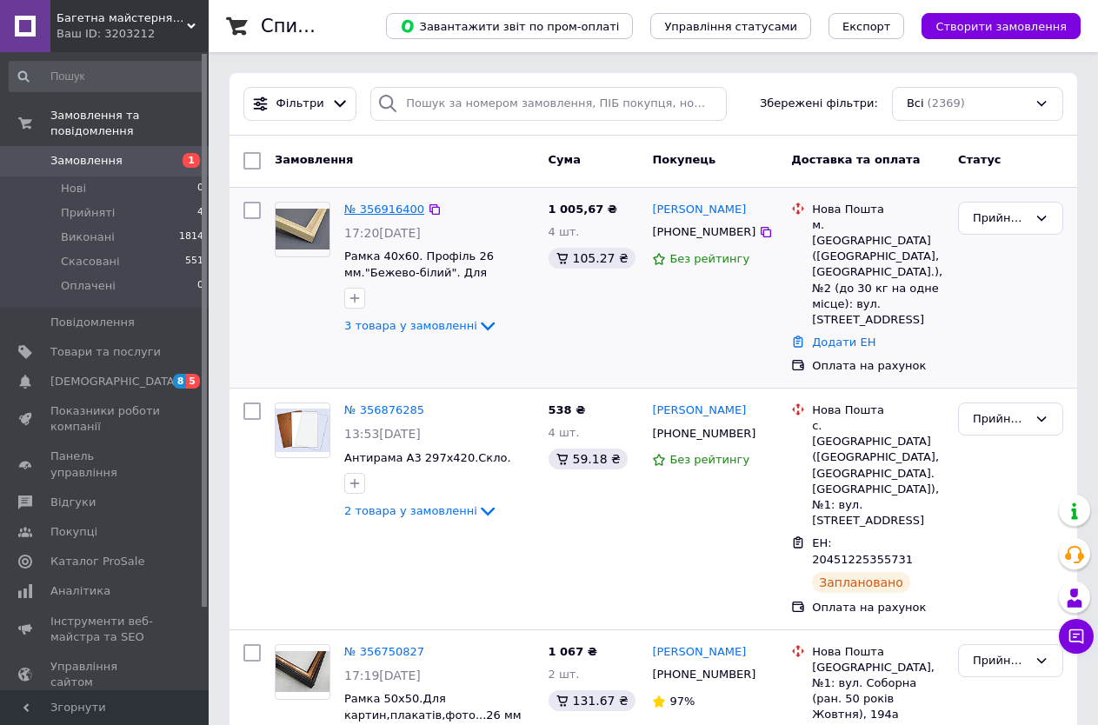
click at [374, 209] on link "№ 356916400" at bounding box center [384, 209] width 80 height 13
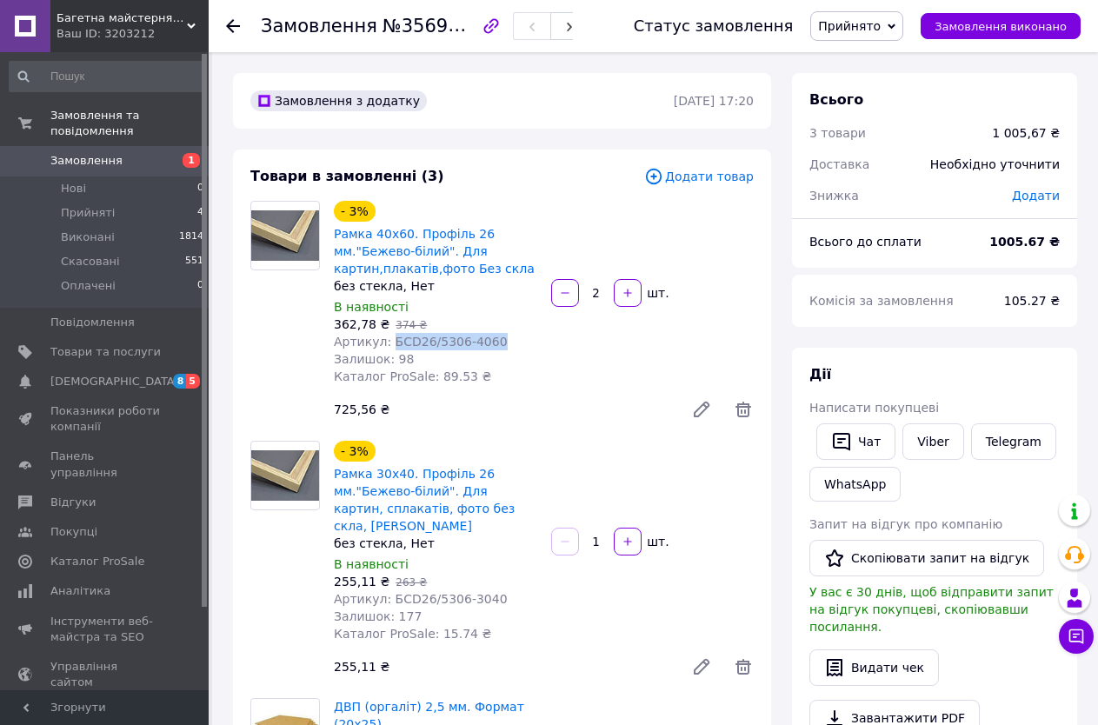
drag, startPoint x: 386, startPoint y: 342, endPoint x: 486, endPoint y: 346, distance: 100.0
click at [486, 346] on div "Артикул: БСD26/5306-4060" at bounding box center [435, 341] width 203 height 17
copy span "БСD26/5306-4060"
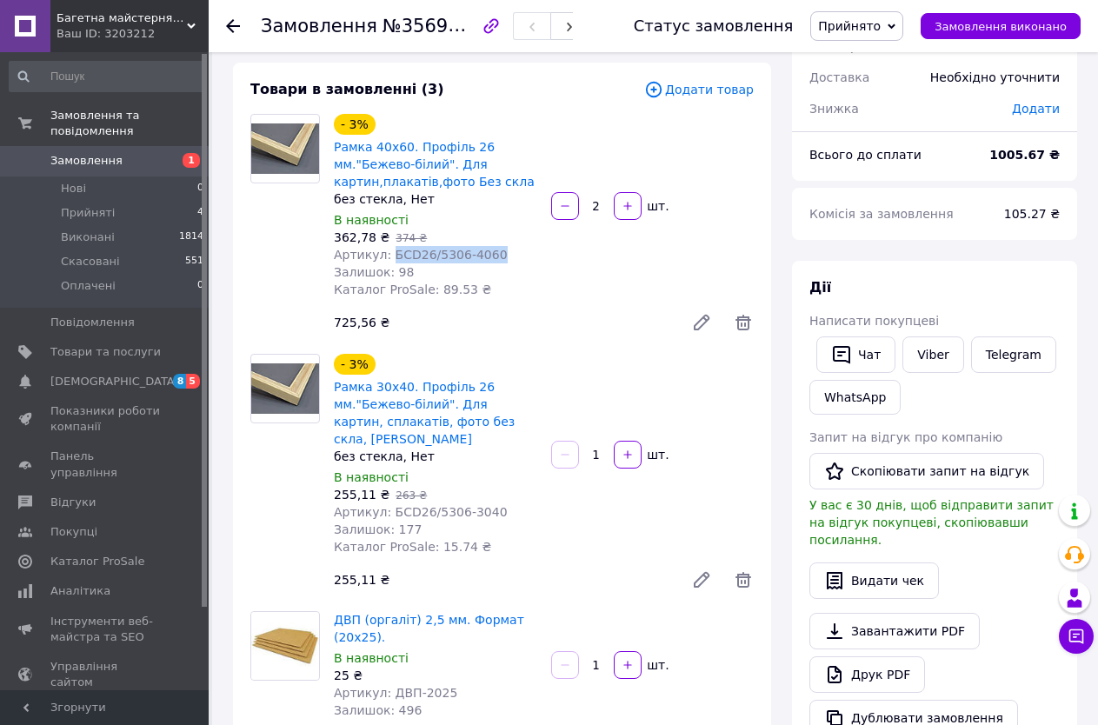
scroll to position [174, 0]
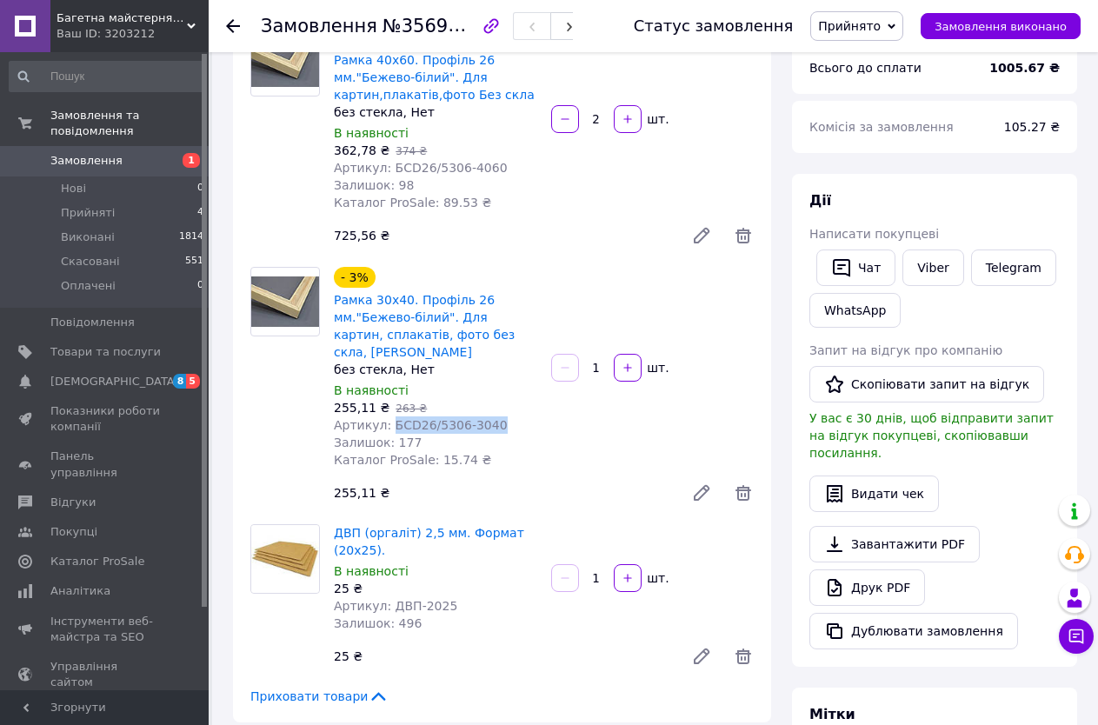
drag, startPoint x: 384, startPoint y: 409, endPoint x: 487, endPoint y: 402, distance: 102.7
click at [487, 416] on div "Артикул: БСD26/5306-3040" at bounding box center [435, 424] width 203 height 17
copy span "БСD26/5306-3040"
drag, startPoint x: 383, startPoint y: 588, endPoint x: 440, endPoint y: 587, distance: 56.5
click at [440, 597] on div "Артикул: ДВП-2025" at bounding box center [435, 605] width 203 height 17
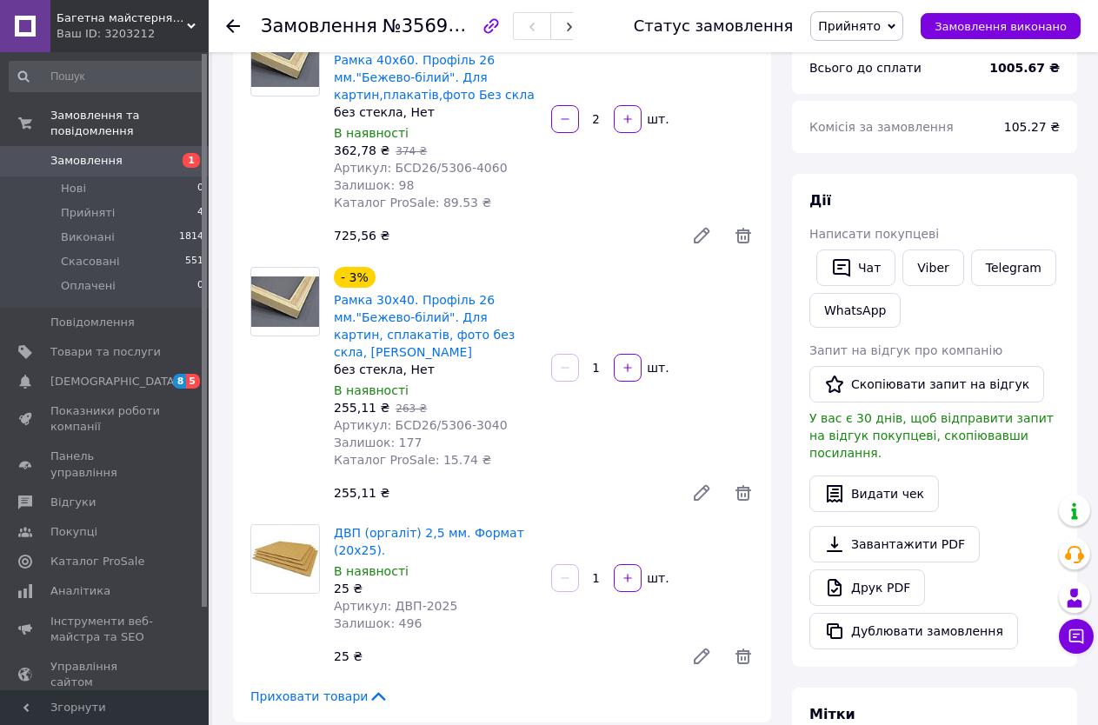
click at [415, 562] on div "В наявності" at bounding box center [435, 570] width 203 height 17
drag, startPoint x: 333, startPoint y: 513, endPoint x: 381, endPoint y: 529, distance: 50.6
click at [381, 529] on div "ДВП (оргаліт) 2,5 мм. Формат (20х25). В наявності 25 ₴ Артикул: ДВП-2025 Залишо…" at bounding box center [435, 578] width 217 height 115
copy link "ДВП (оргаліт) 2,5 мм. Формат (20х25)."
